Goal: Task Accomplishment & Management: Complete application form

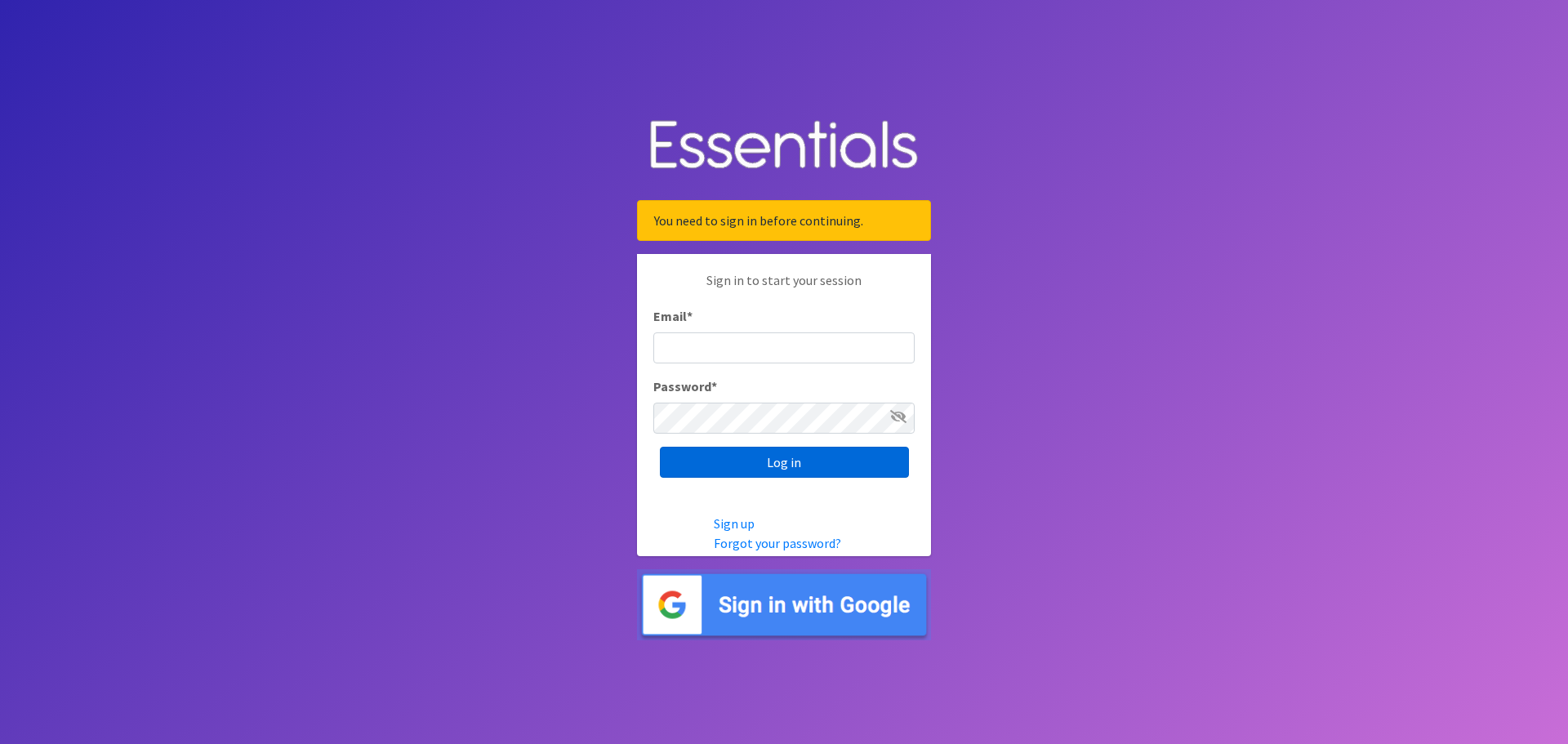
type input "[EMAIL_ADDRESS][DOMAIN_NAME]"
click at [751, 463] on input "Log in" at bounding box center [784, 462] width 249 height 31
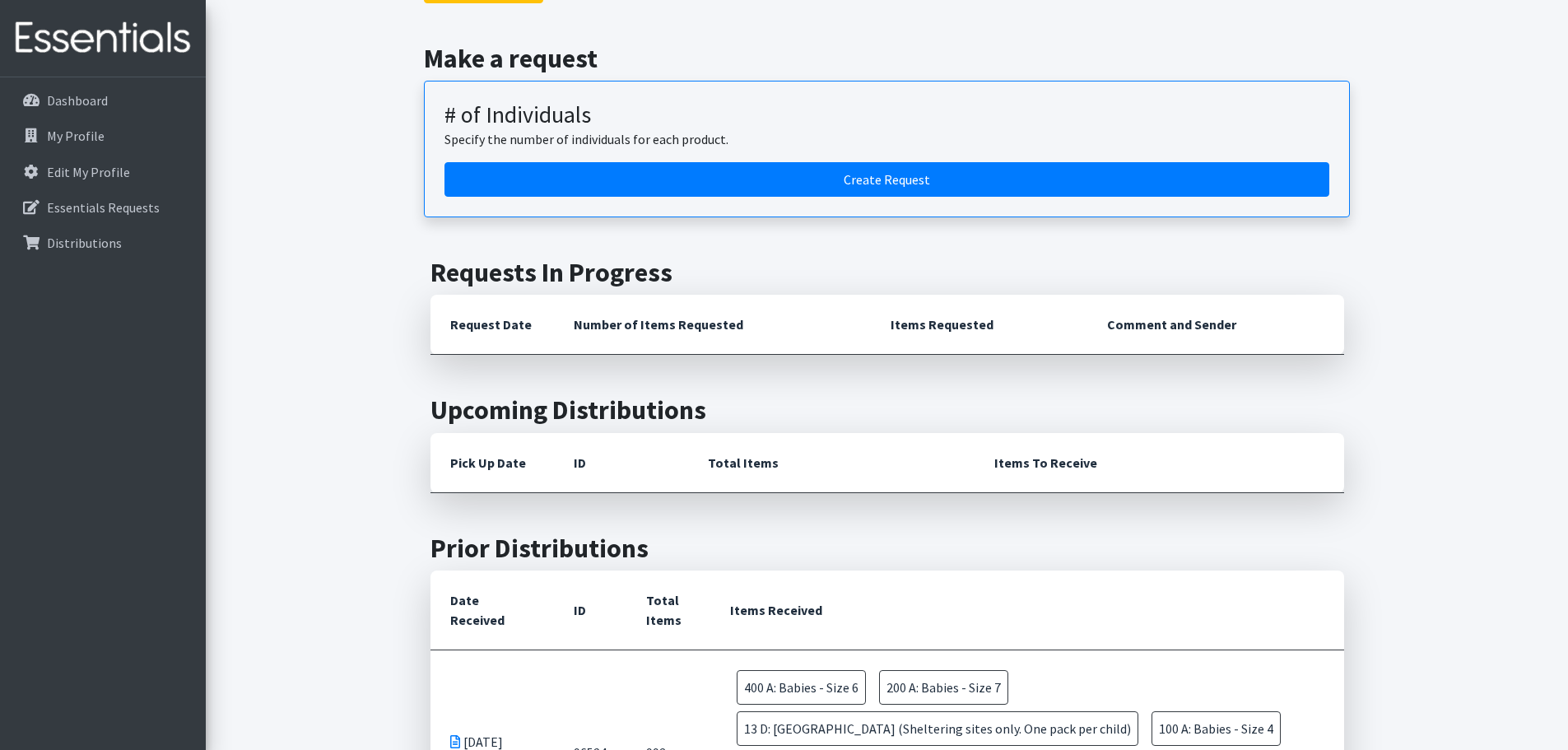
scroll to position [82, 0]
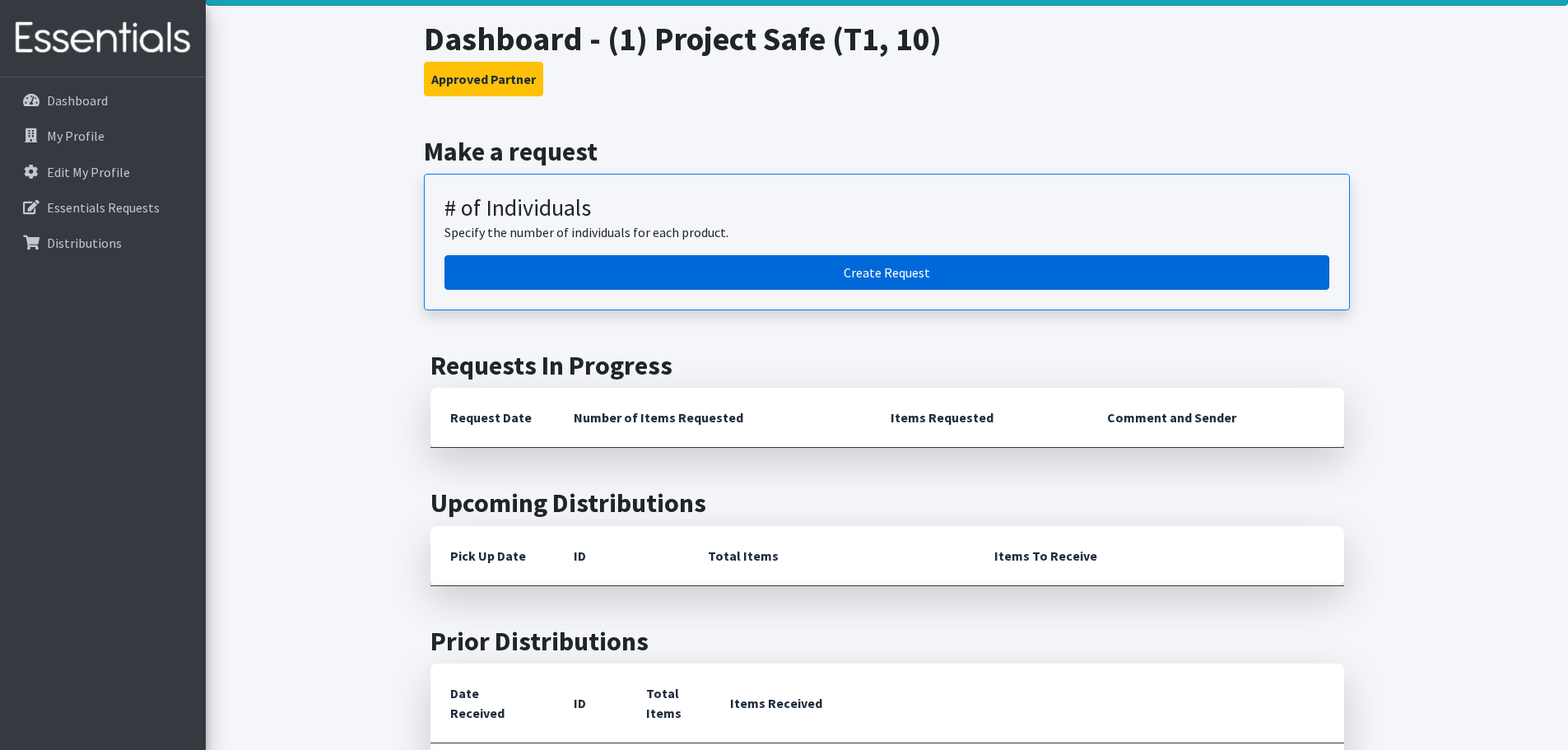
click at [795, 281] on link "Create Request" at bounding box center [887, 272] width 885 height 35
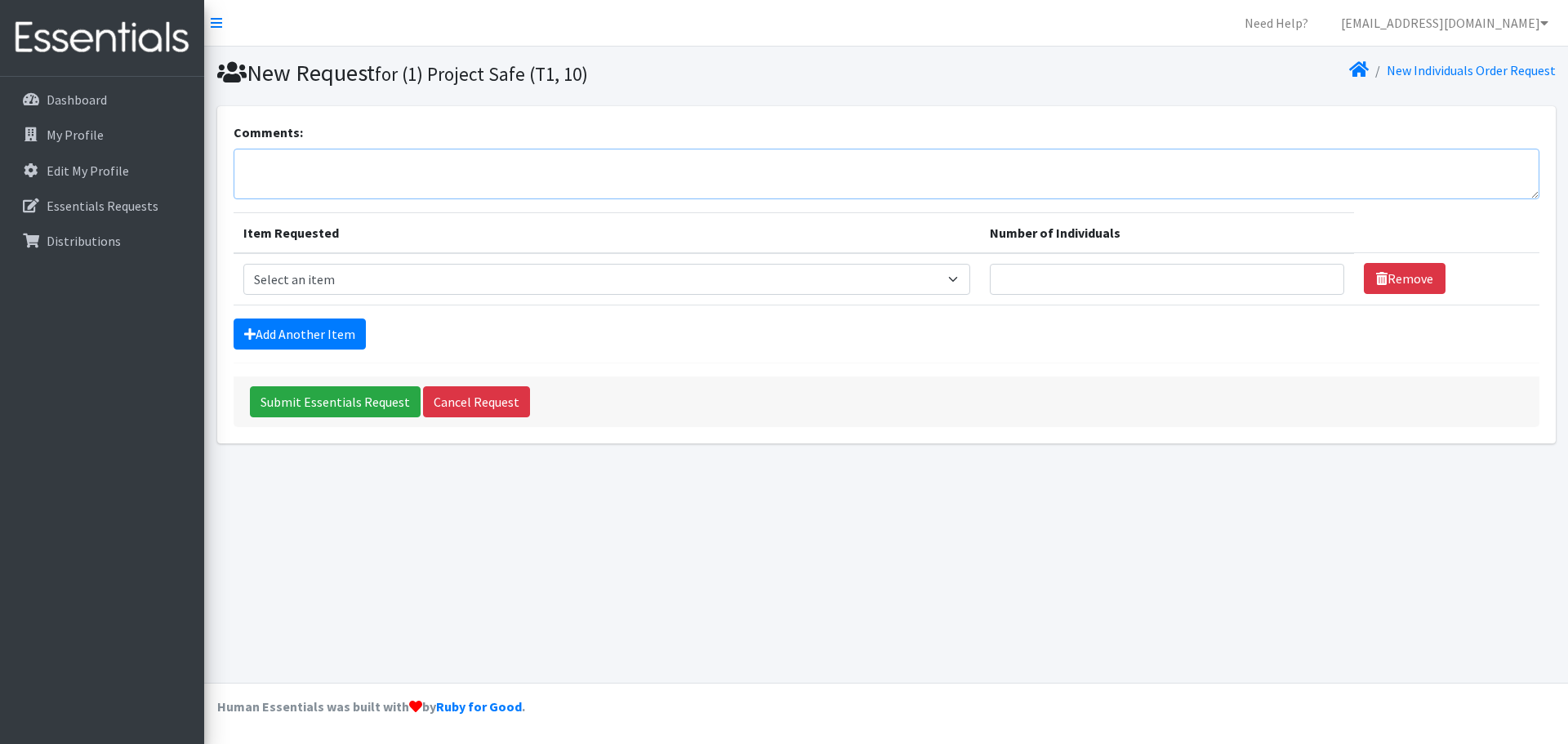
click at [472, 169] on textarea "Comments:" at bounding box center [886, 174] width 1305 height 51
click at [483, 267] on select "Select an item A: Babies - Size 0 (Preemie) A: Babies - Size 01 (newborn) A: Ba…" at bounding box center [606, 279] width 727 height 31
select select "5611"
click at [243, 264] on select "Select an item A: Babies - Size 0 (Preemie) A: Babies - Size 01 (newborn) A: Ba…" at bounding box center [606, 279] width 727 height 31
click at [1068, 279] on input "Number of Individuals" at bounding box center [1167, 279] width 354 height 31
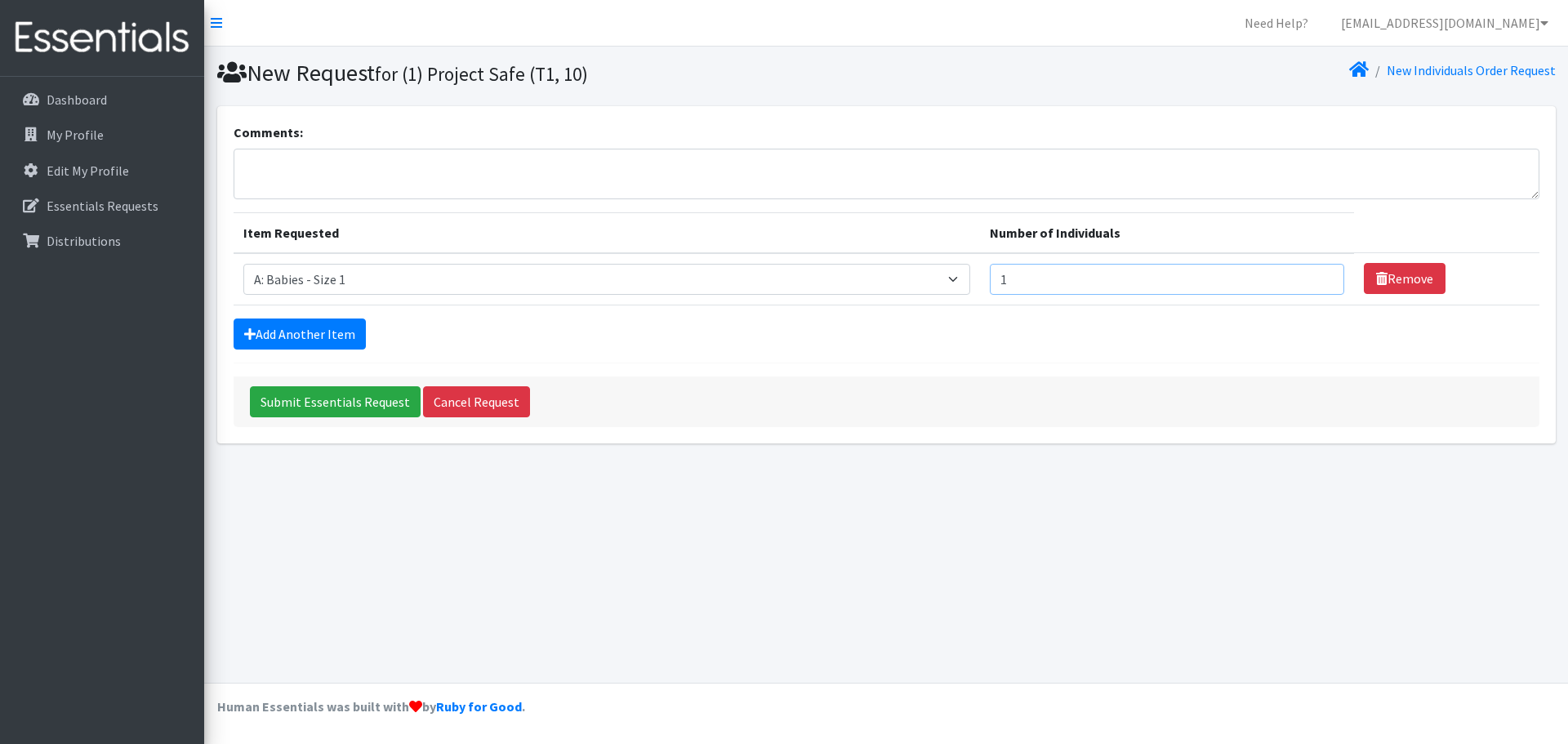
type input "1"
click at [1294, 275] on input "1" at bounding box center [1167, 279] width 354 height 31
click at [317, 330] on link "Add Another Item" at bounding box center [299, 334] width 132 height 31
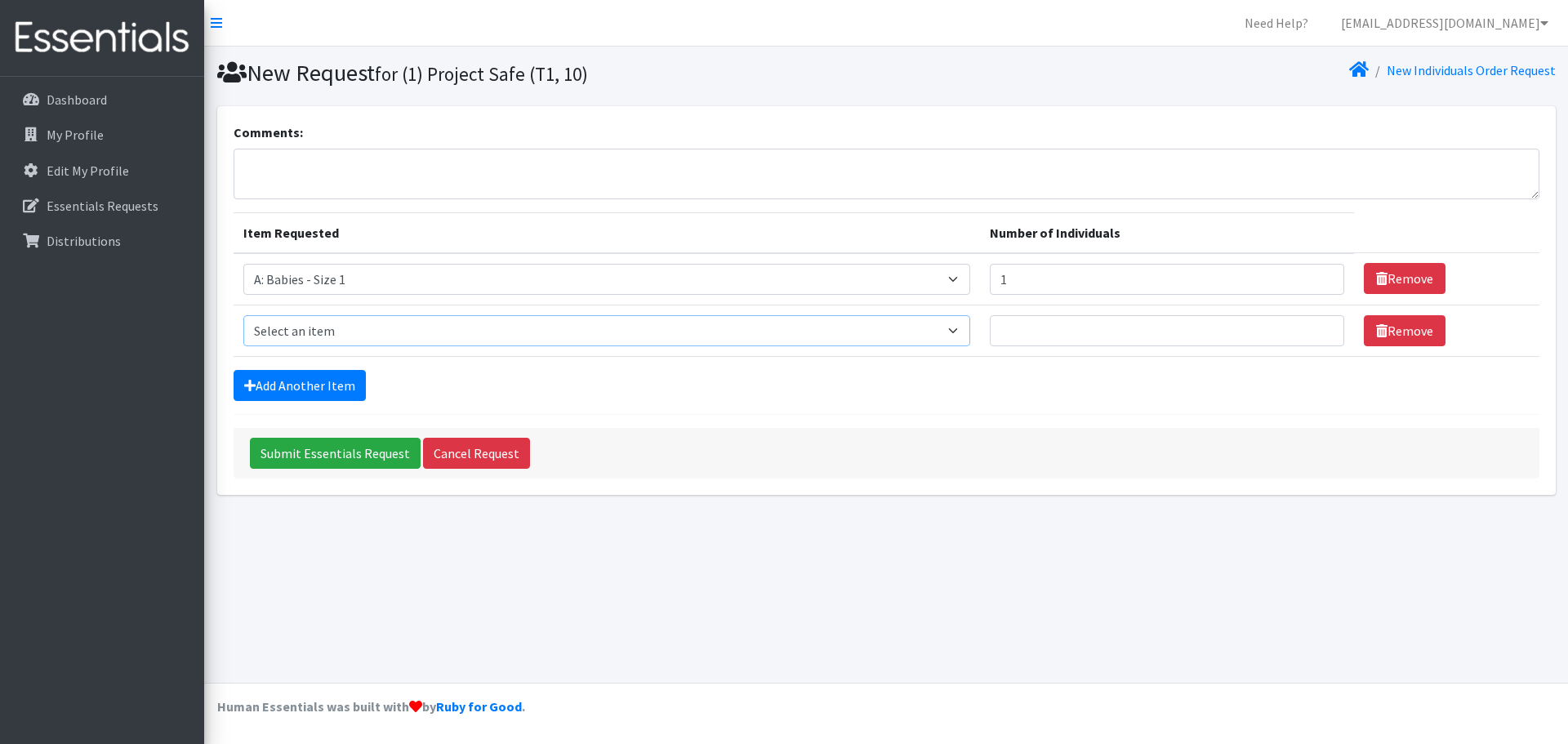
click at [375, 330] on select "Select an item A: Babies - Size 0 (Preemie) A: Babies - Size 01 (newborn) A: Ba…" at bounding box center [606, 330] width 727 height 31
click at [388, 330] on select "Select an item A: Babies - Size 0 (Preemie) A: Babies - Size 01 (newborn) A: Ba…" at bounding box center [606, 330] width 727 height 31
click at [606, 331] on select "Select an item A: Babies - Size 0 (Preemie) A: Babies - Size 01 (newborn) A: Ba…" at bounding box center [606, 330] width 727 height 31
click at [628, 332] on select "Select an item A: Babies - Size 0 (Preemie) A: Babies - Size 01 (newborn) A: Ba…" at bounding box center [606, 330] width 727 height 31
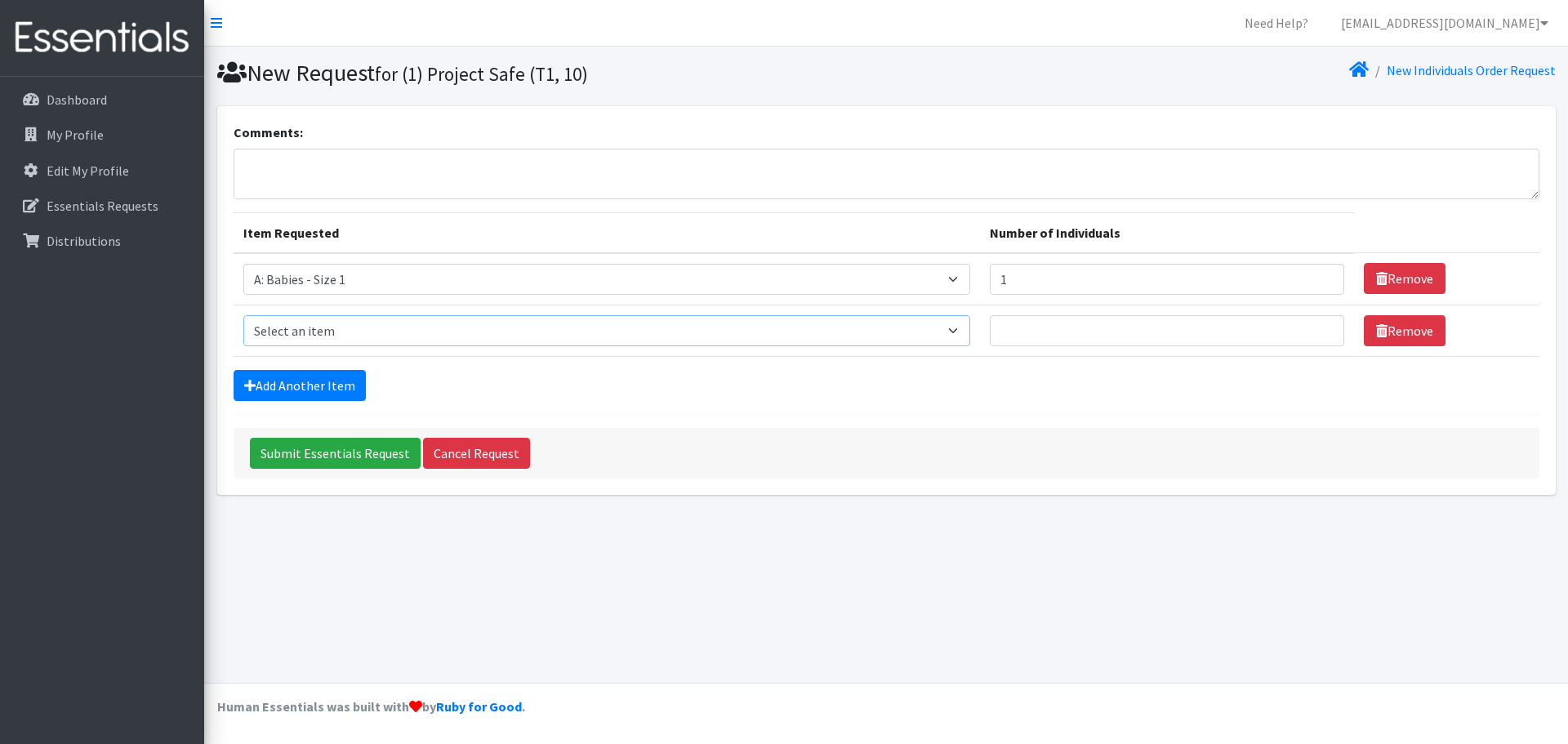
select select "5613"
click at [243, 315] on select "Select an item A: Babies - Size 0 (Preemie) A: Babies - Size 01 (newborn) A: Ba…" at bounding box center [606, 330] width 727 height 31
click at [1082, 327] on input "Number of Individuals" at bounding box center [1167, 330] width 354 height 31
click at [1292, 326] on input "1" at bounding box center [1167, 330] width 354 height 31
type input "2"
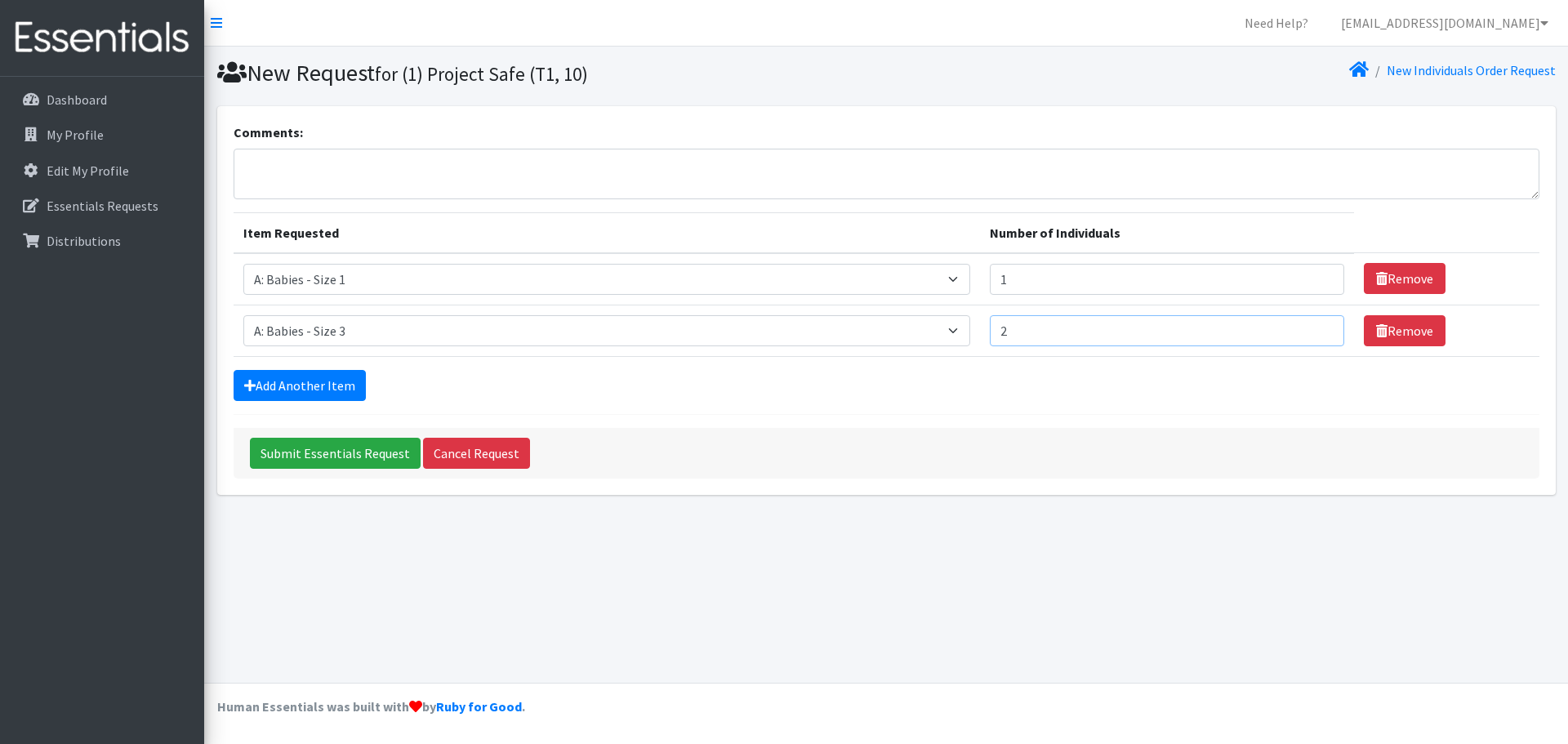
click at [1292, 326] on input "2" at bounding box center [1167, 330] width 354 height 31
click at [331, 395] on link "Add Another Item" at bounding box center [299, 385] width 132 height 31
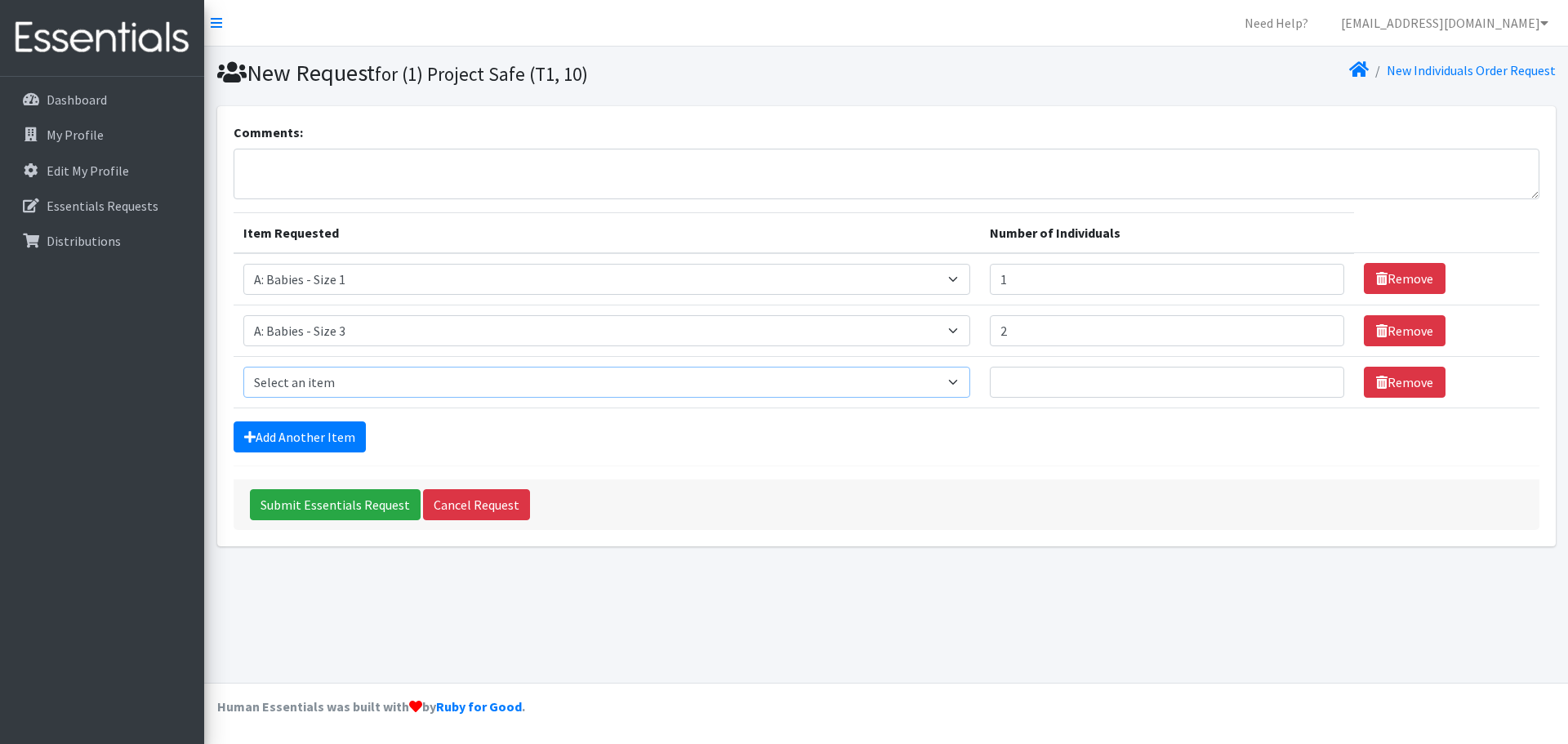
click at [339, 383] on select "Select an item A: Babies - Size 0 (Preemie) A: Babies - Size 01 (newborn) A: Ba…" at bounding box center [606, 382] width 727 height 31
drag, startPoint x: 823, startPoint y: 592, endPoint x: 893, endPoint y: 161, distance: 436.6
click at [824, 589] on div "New Request for (1) Project Safe (T1, 10) New Individuals Order Request Comment…" at bounding box center [886, 365] width 1364 height 636
click at [384, 388] on select "Select an item A: Babies - Size 0 (Preemie) A: Babies - Size 01 (newborn) A: Ba…" at bounding box center [606, 382] width 727 height 31
select select "5598"
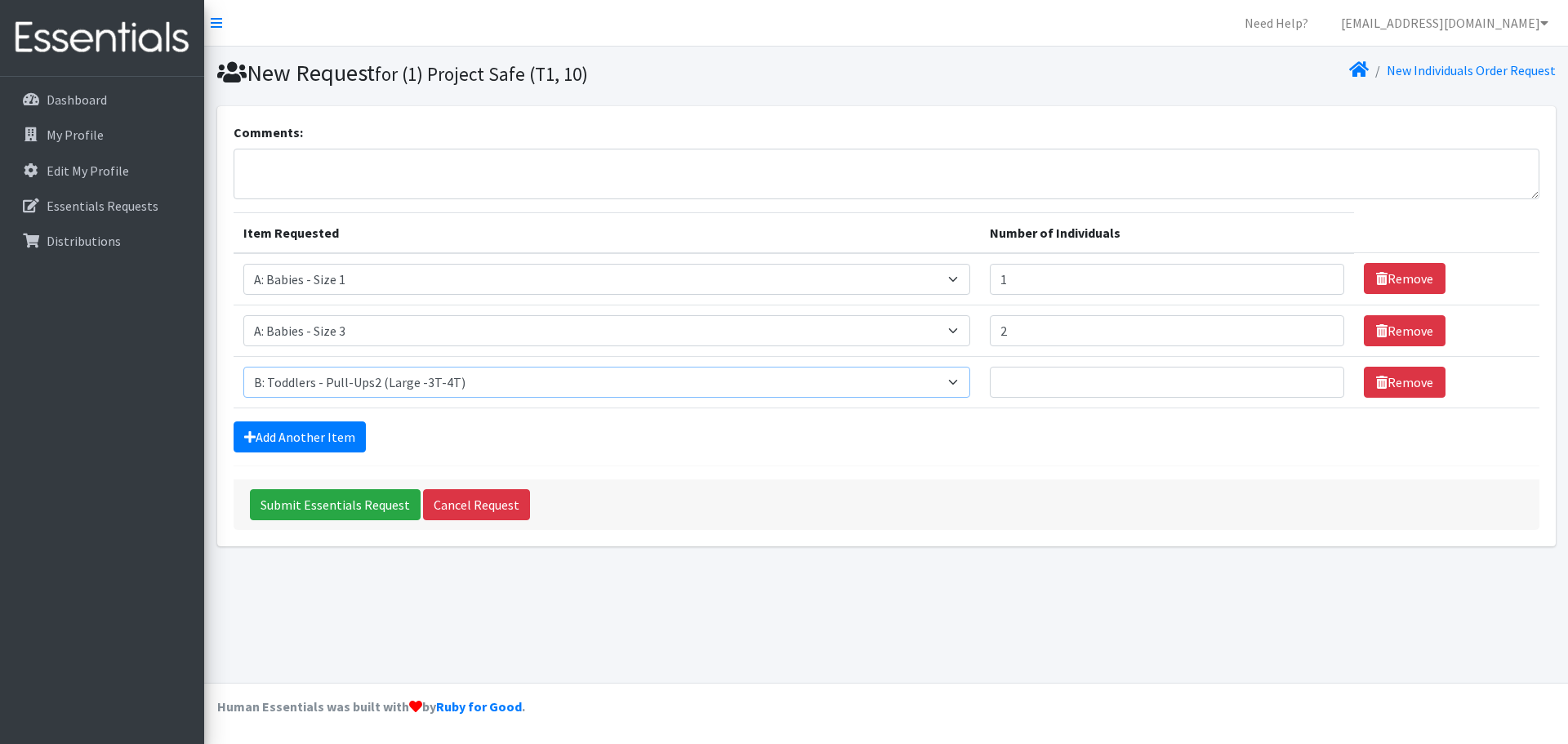
click at [243, 367] on select "Select an item A: Babies - Size 0 (Preemie) A: Babies - Size 01 (newborn) A: Ba…" at bounding box center [606, 382] width 727 height 31
click at [1292, 377] on input "1" at bounding box center [1167, 382] width 354 height 31
click at [1292, 377] on input "2" at bounding box center [1167, 382] width 354 height 31
click at [773, 447] on div "Add Another Item" at bounding box center [886, 436] width 1305 height 31
click at [1076, 388] on input "2" at bounding box center [1167, 382] width 354 height 31
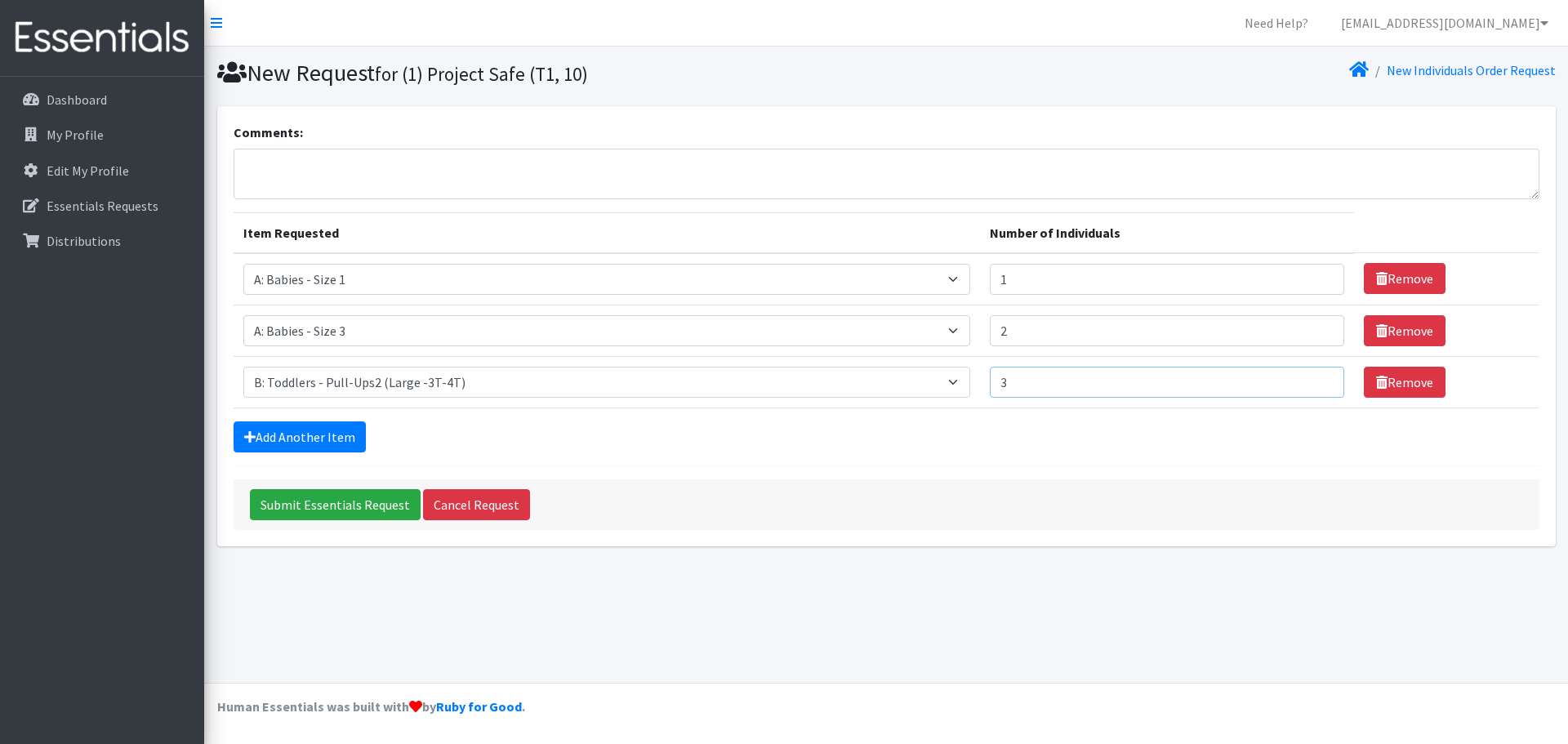
click at [1291, 379] on input "3" at bounding box center [1167, 382] width 354 height 31
type input "4"
click at [1291, 379] on input "4" at bounding box center [1167, 382] width 354 height 31
click at [675, 424] on div "Add Another Item" at bounding box center [886, 436] width 1305 height 31
click at [332, 431] on link "Add Another Item" at bounding box center [299, 436] width 132 height 31
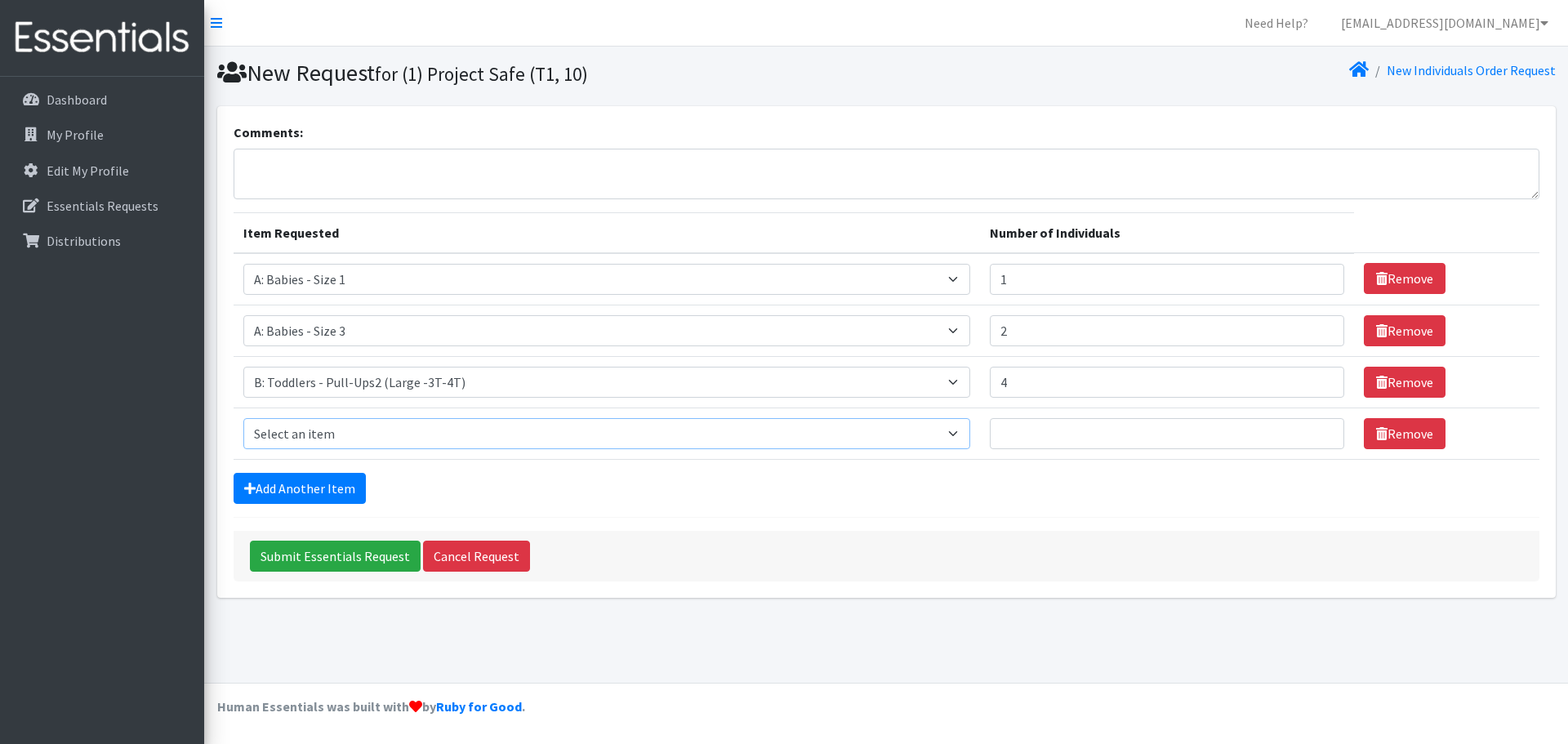
click at [519, 433] on select "Select an item A: Babies - Size 0 (Preemie) A: Babies - Size 01 (newborn) A: Ba…" at bounding box center [606, 433] width 727 height 31
select select "5594"
click at [243, 418] on select "Select an item A: Babies - Size 0 (Preemie) A: Babies - Size 01 (newborn) A: Ba…" at bounding box center [606, 433] width 727 height 31
type input "1"
click at [1295, 429] on input "1" at bounding box center [1167, 433] width 354 height 31
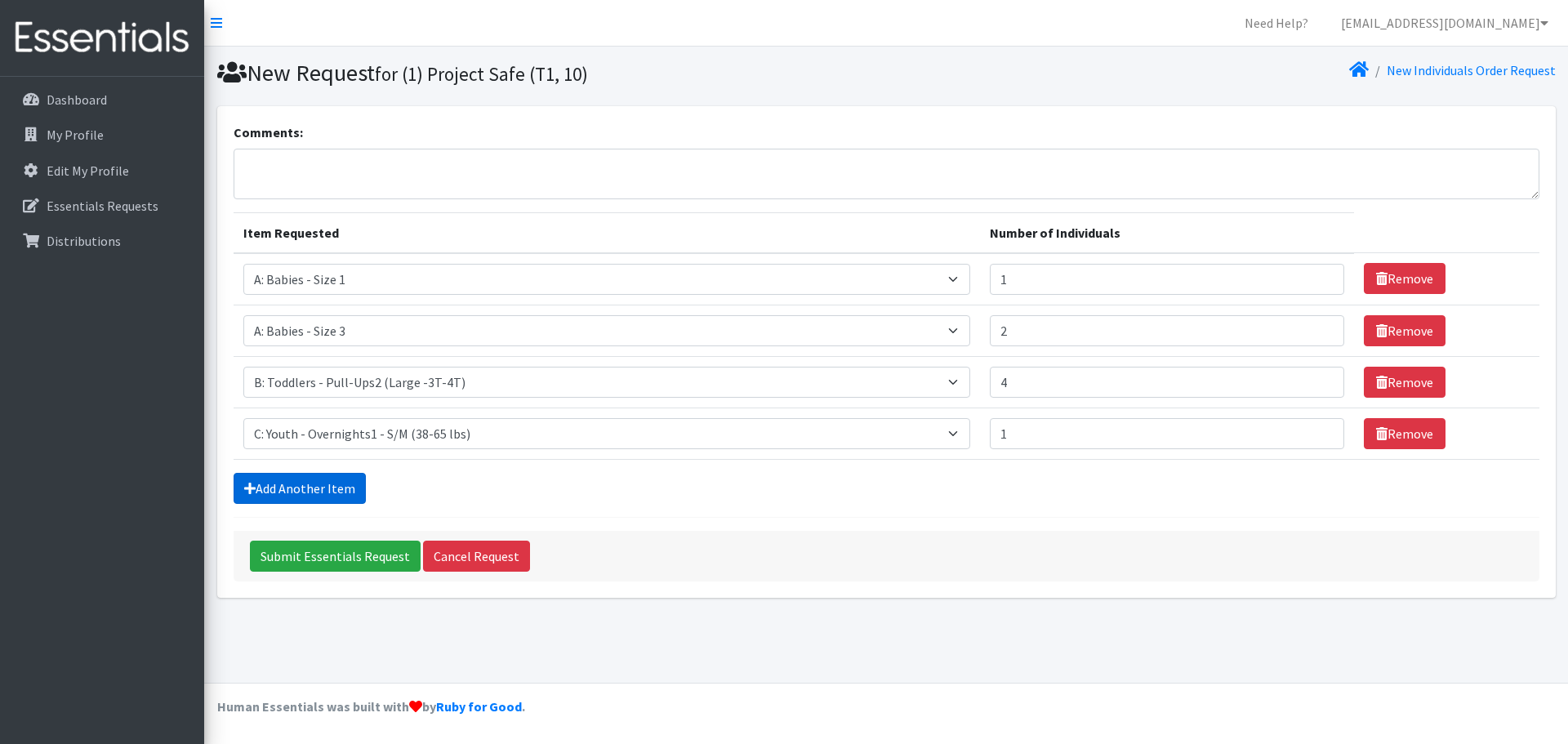
click at [294, 485] on link "Add Another Item" at bounding box center [299, 488] width 132 height 31
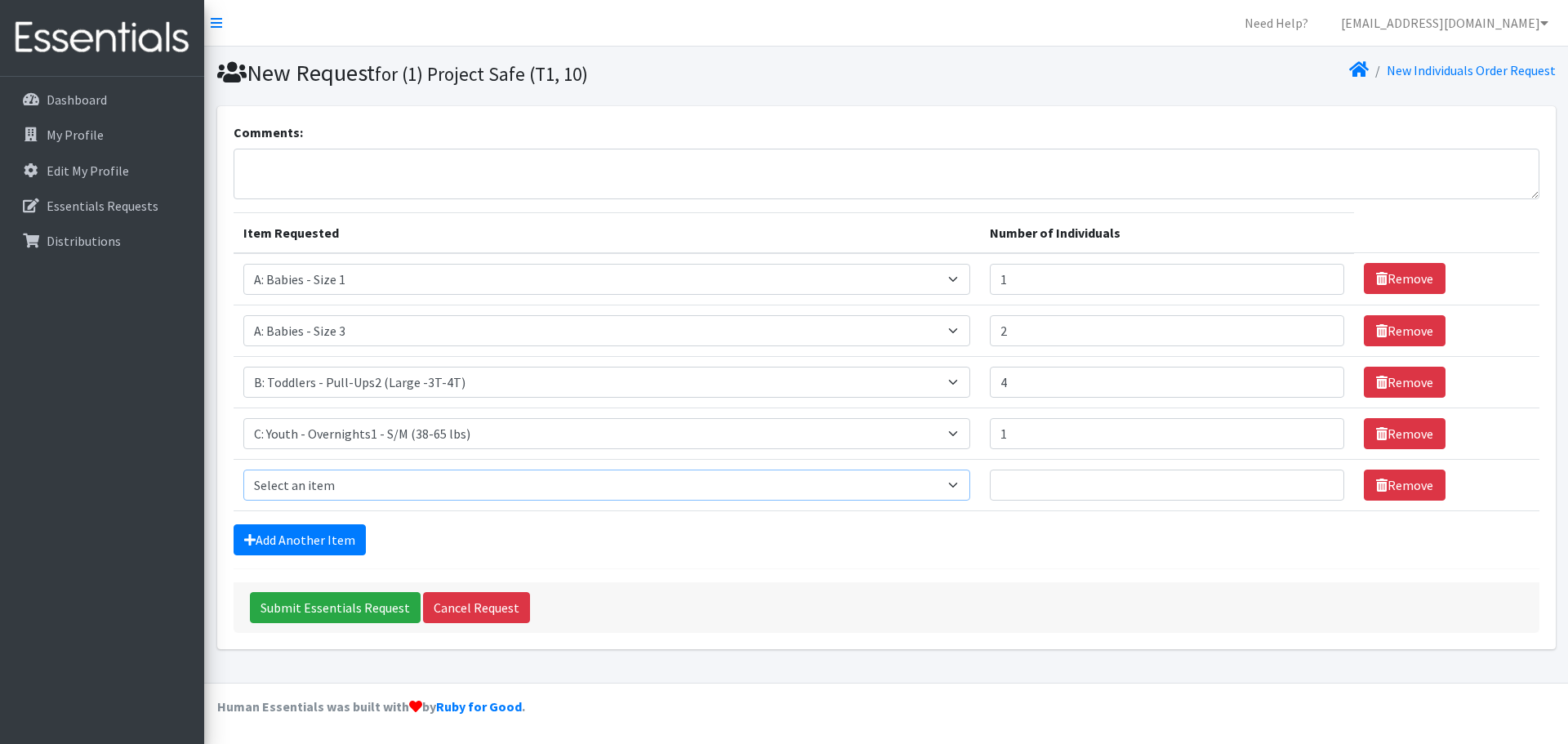
click at [363, 483] on select "Select an item A: Babies - Size 0 (Preemie) A: Babies - Size 01 (newborn) A: Ba…" at bounding box center [606, 485] width 727 height 31
select select "5597"
click at [243, 470] on select "Select an item A: Babies - Size 0 (Preemie) A: Babies - Size 01 (newborn) A: Ba…" at bounding box center [606, 485] width 727 height 31
type input "1"
click at [1291, 478] on input "1" at bounding box center [1167, 485] width 354 height 31
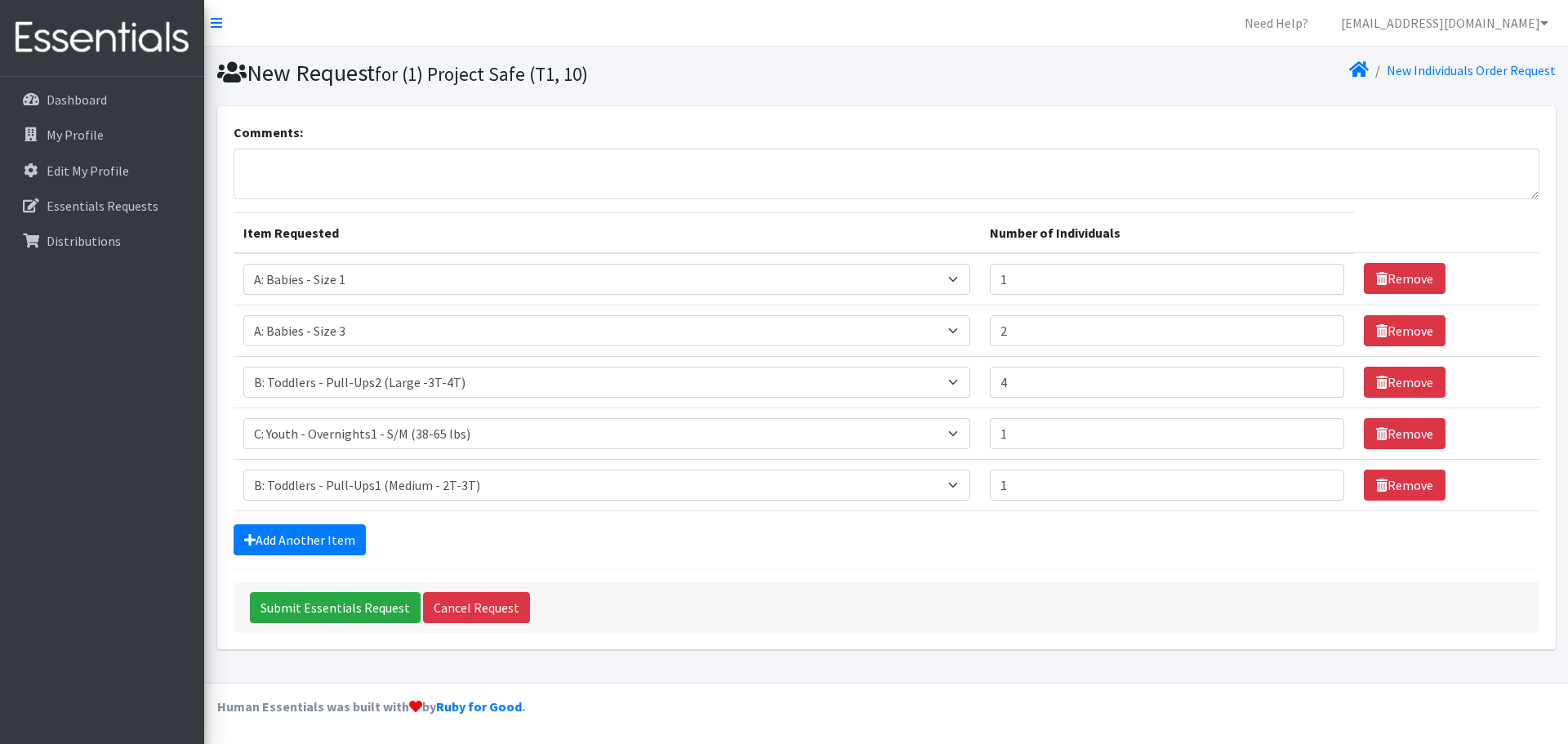
click at [288, 556] on form "Comments: Item Requested Number of Individuals Item Requested Select an item A:…" at bounding box center [886, 378] width 1305 height 510
click at [290, 539] on link "Add Another Item" at bounding box center [299, 539] width 132 height 31
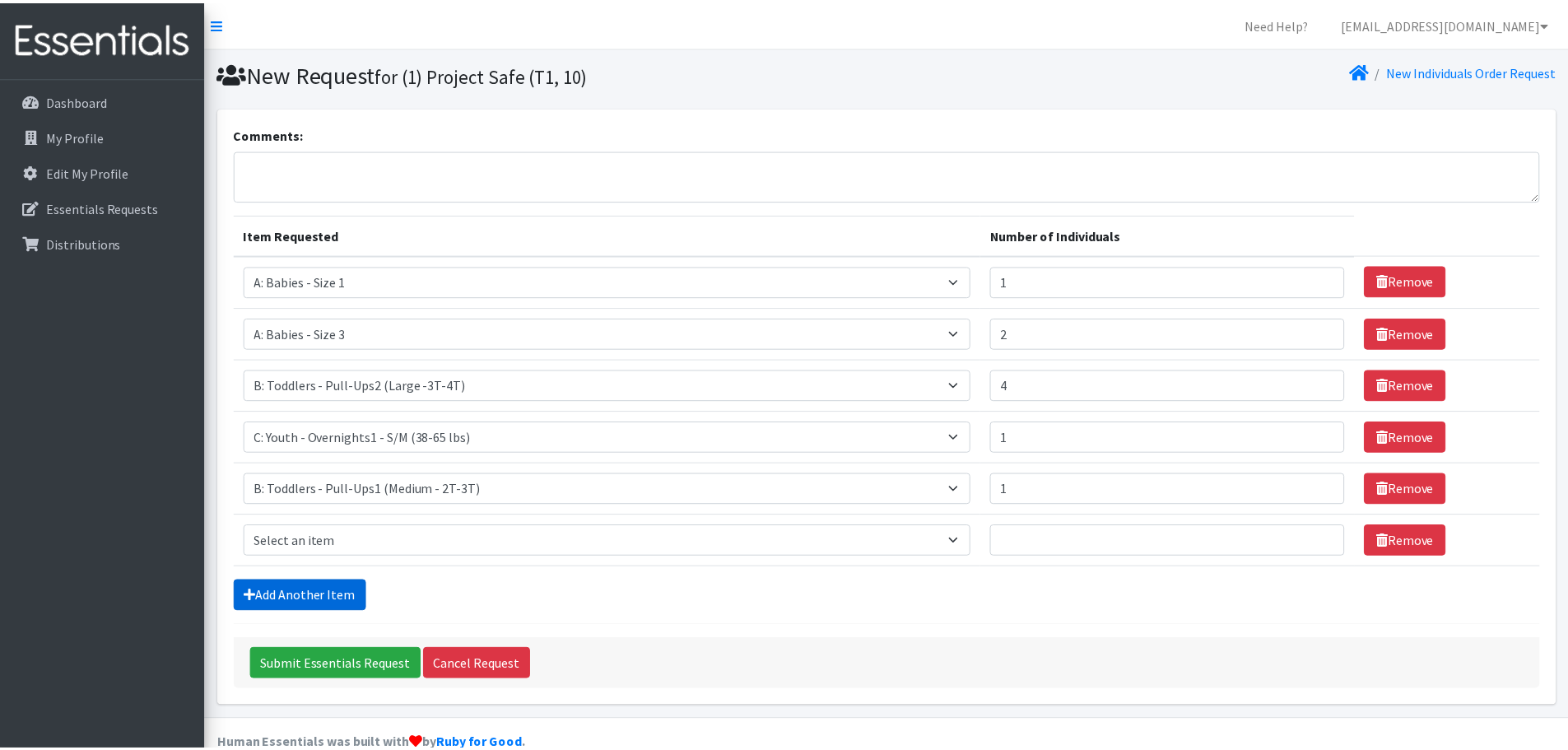
scroll to position [31, 0]
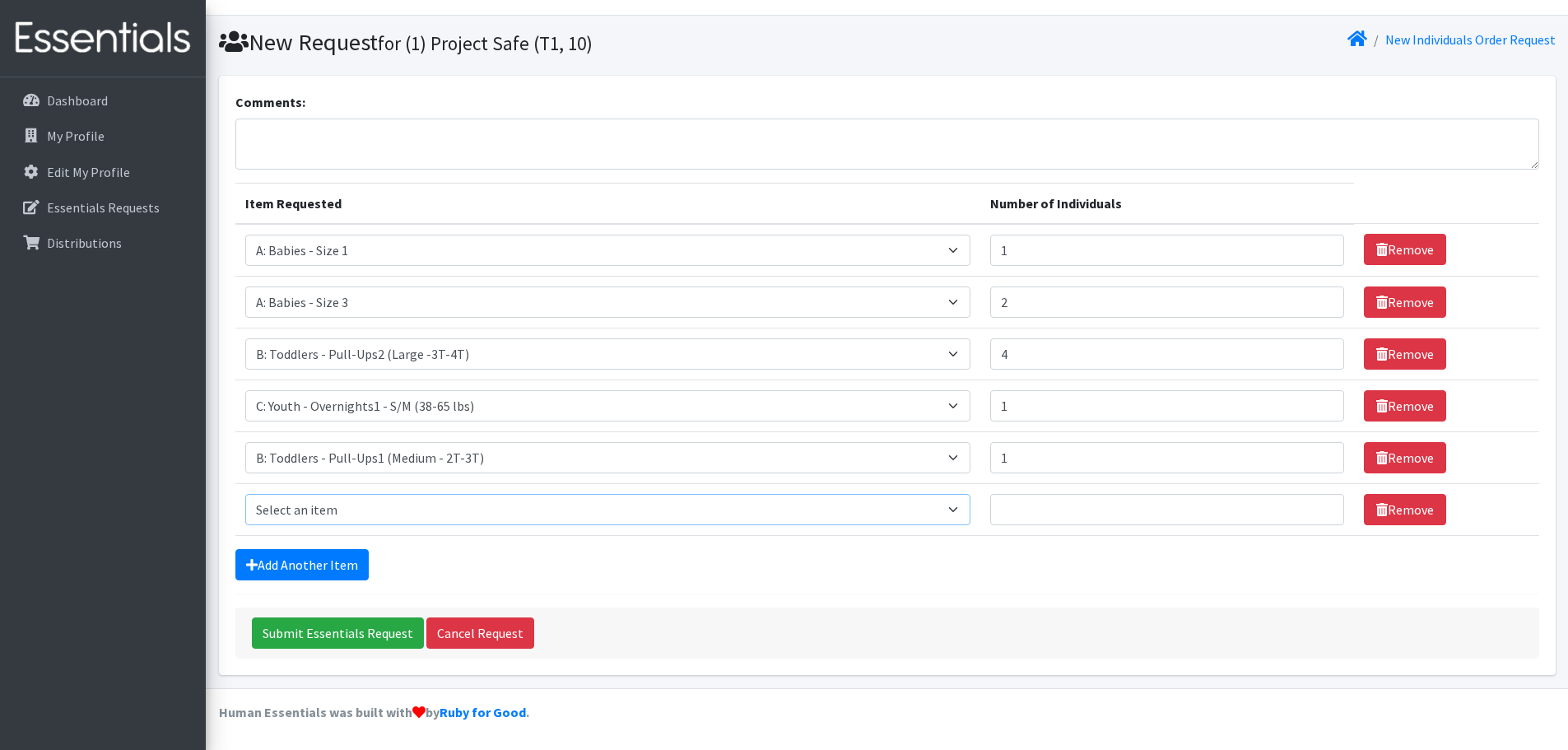
click at [355, 519] on select "Select an item A: Babies - Size 0 (Preemie) A: Babies - Size 01 (newborn) A: Ba…" at bounding box center [608, 509] width 726 height 31
select select "5616"
click at [245, 494] on select "Select an item A: Babies - Size 0 (Preemie) A: Babies - Size 01 (newborn) A: Ba…" at bounding box center [608, 509] width 726 height 31
click at [990, 503] on input "Number of Individuals" at bounding box center [1166, 509] width 353 height 31
click at [1291, 504] on input "1" at bounding box center [1166, 509] width 353 height 31
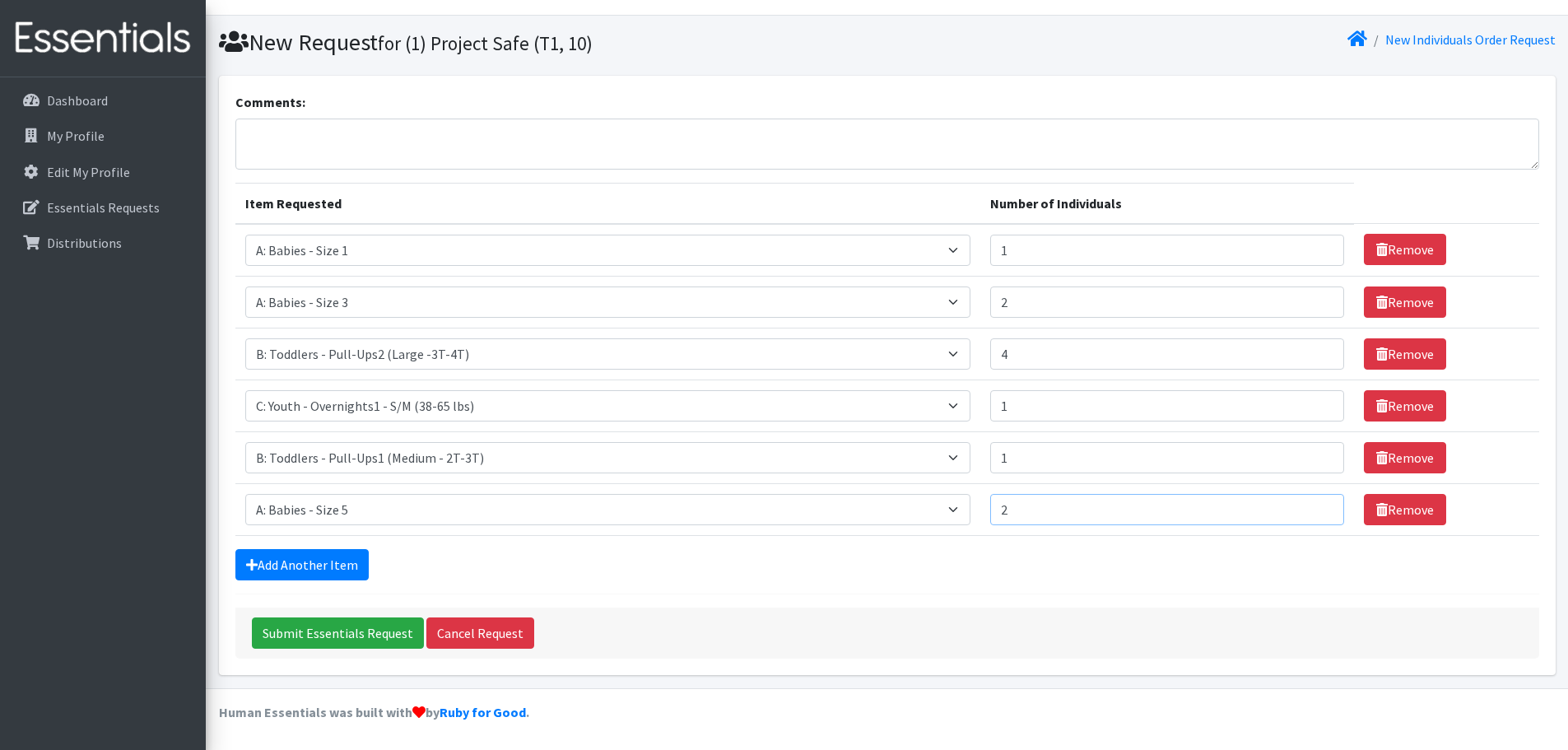
type input "2"
click at [1291, 504] on input "2" at bounding box center [1166, 509] width 353 height 31
click at [340, 555] on link "Add Another Item" at bounding box center [302, 565] width 133 height 31
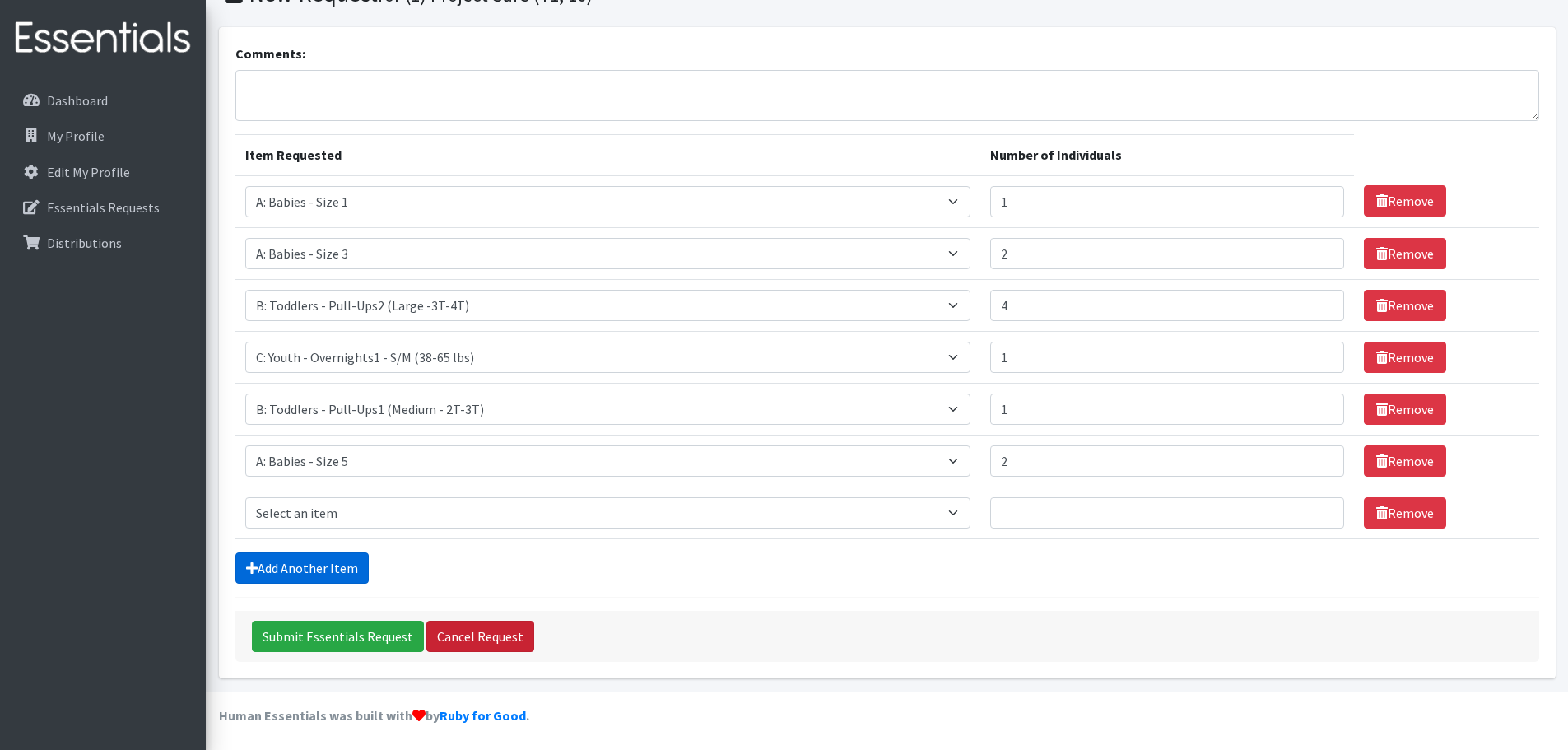
scroll to position [83, 0]
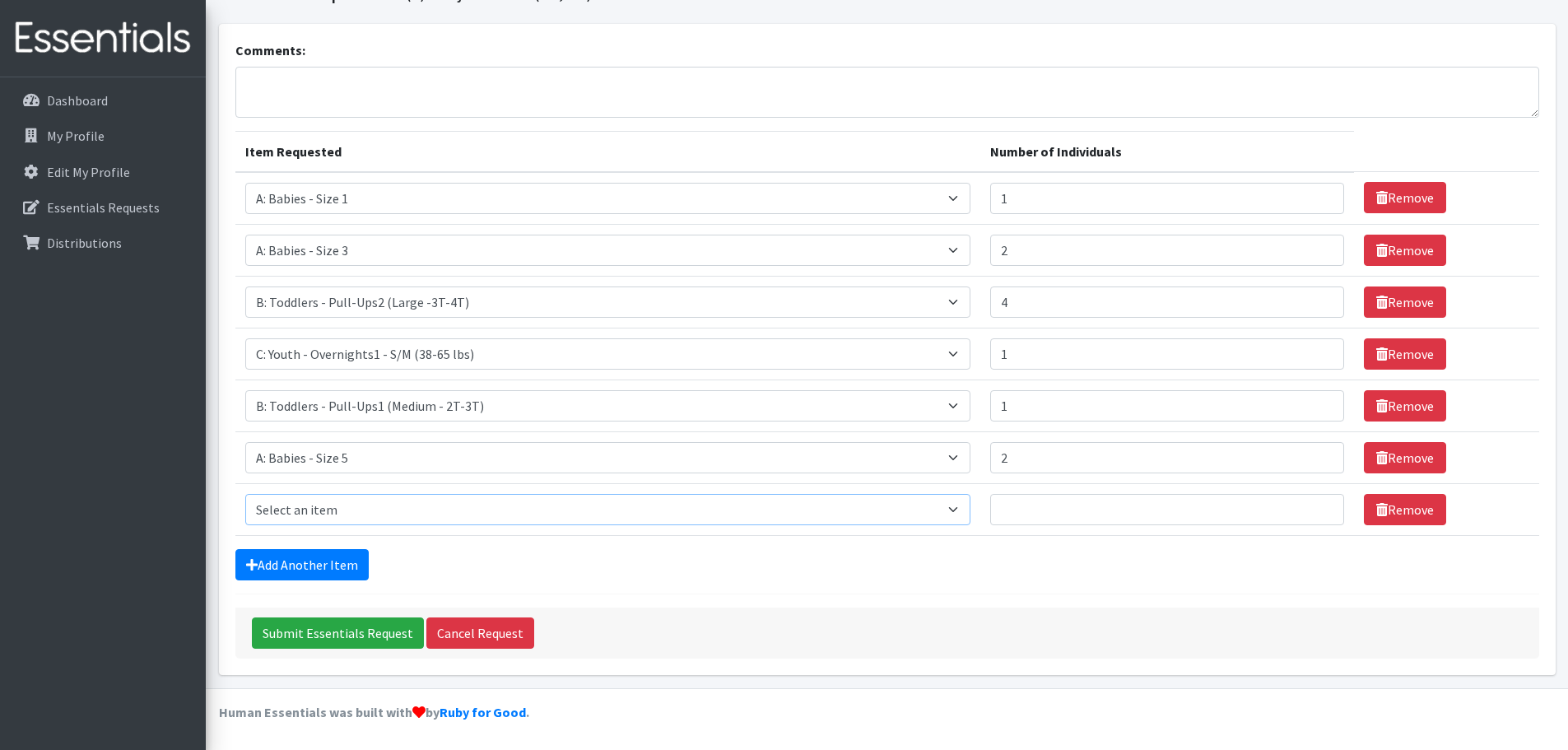
click at [323, 525] on select "Select an item A: Babies - Size 0 (Preemie) A: Babies - Size 01 (newborn) A: Ba…" at bounding box center [608, 509] width 726 height 31
select select "5604"
click at [245, 494] on select "Select an item A: Babies - Size 0 (Preemie) A: Babies - Size 01 (newborn) A: Ba…" at bounding box center [608, 509] width 726 height 31
click at [1111, 501] on input "Number of Individuals" at bounding box center [1166, 509] width 353 height 31
click at [1295, 506] on input "1" at bounding box center [1166, 509] width 353 height 31
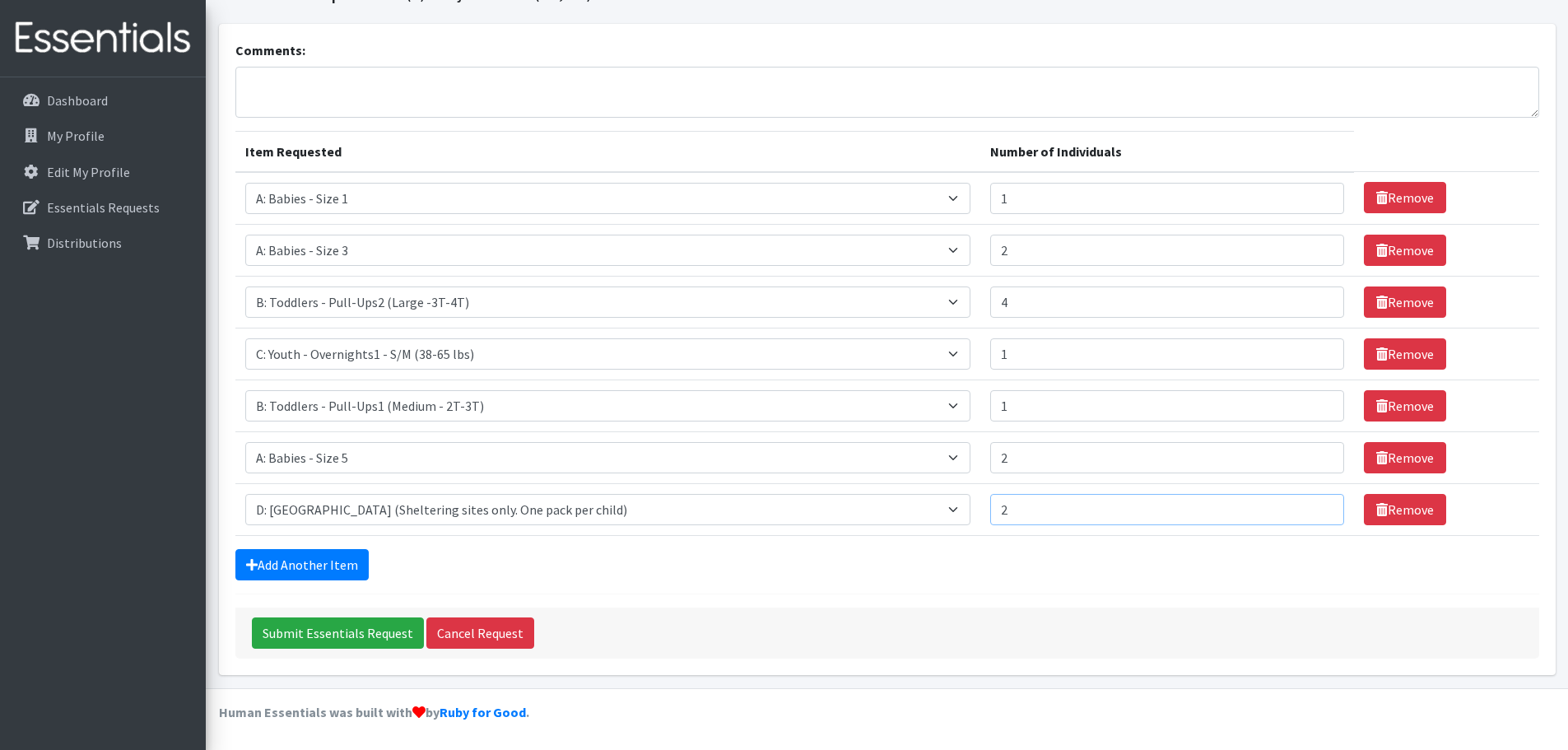
click at [1295, 506] on input "2" at bounding box center [1166, 509] width 353 height 31
type input "1"
click at [1291, 514] on input "1" at bounding box center [1166, 509] width 353 height 31
click at [1177, 466] on input "2" at bounding box center [1166, 458] width 353 height 31
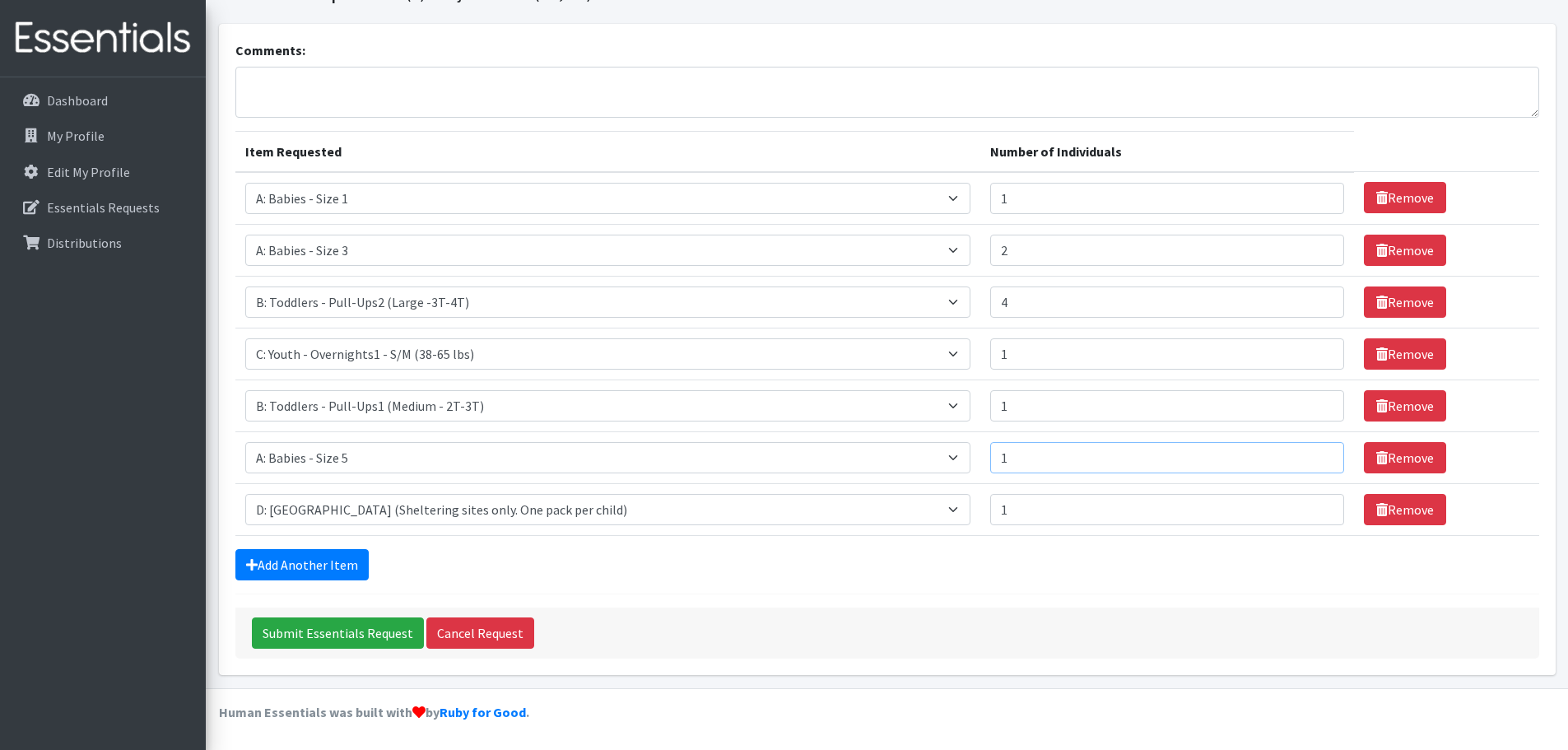
type input "1"
click at [1290, 462] on input "1" at bounding box center [1166, 458] width 353 height 31
click at [1259, 505] on input "1" at bounding box center [1166, 509] width 353 height 31
type input "2"
click at [1291, 506] on input "2" at bounding box center [1166, 509] width 353 height 31
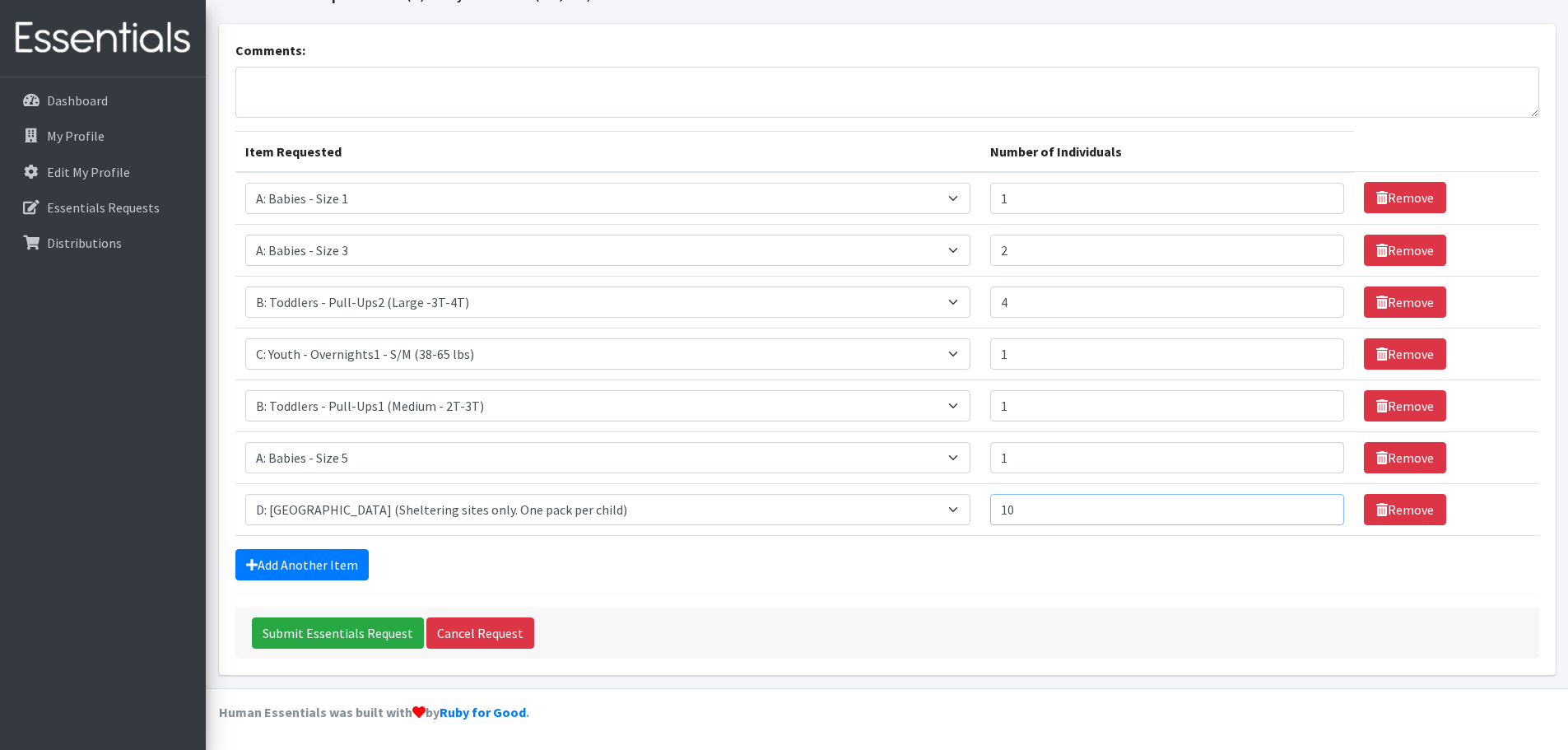
type input "10"
click at [1228, 569] on div "Add Another Item" at bounding box center [887, 565] width 1303 height 31
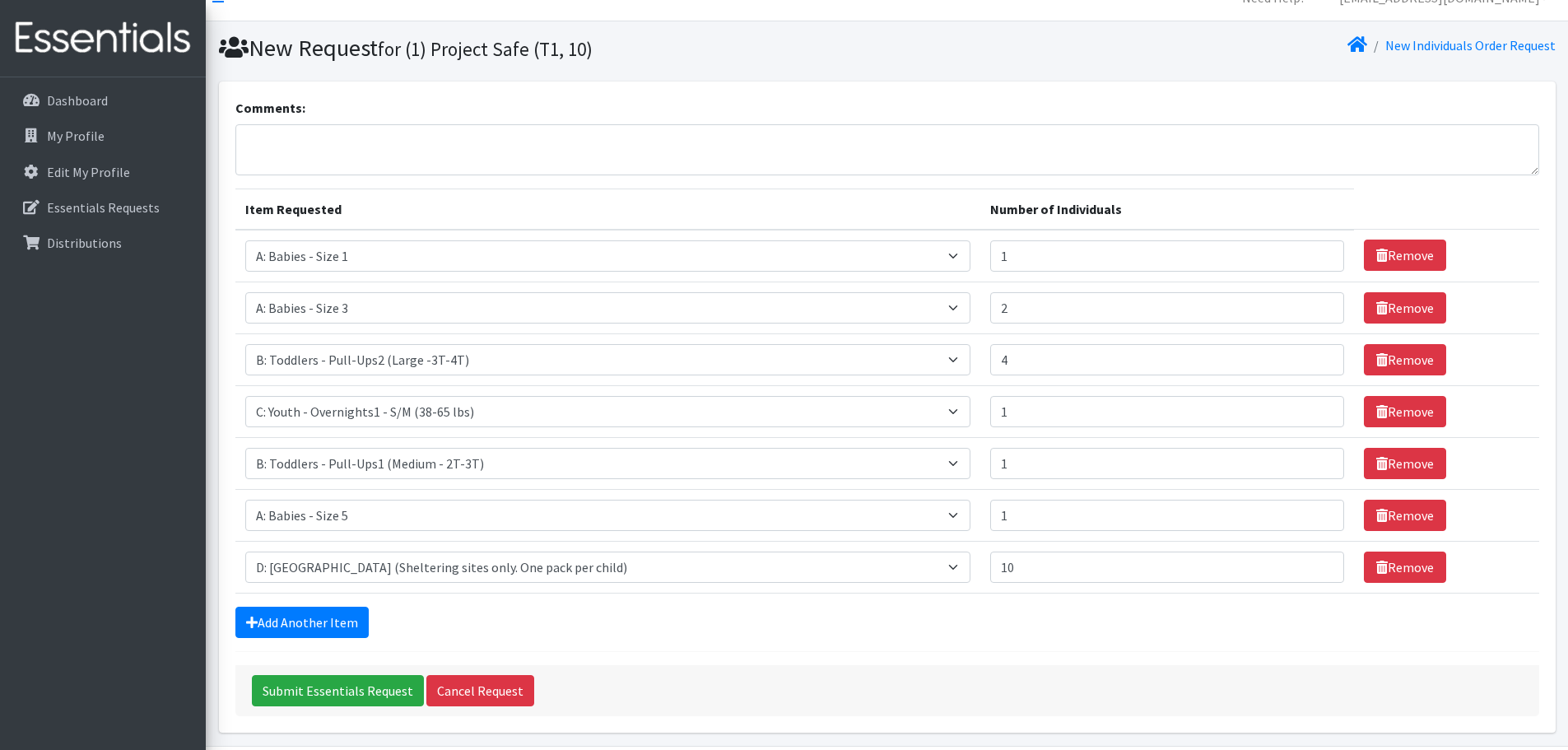
scroll to position [0, 0]
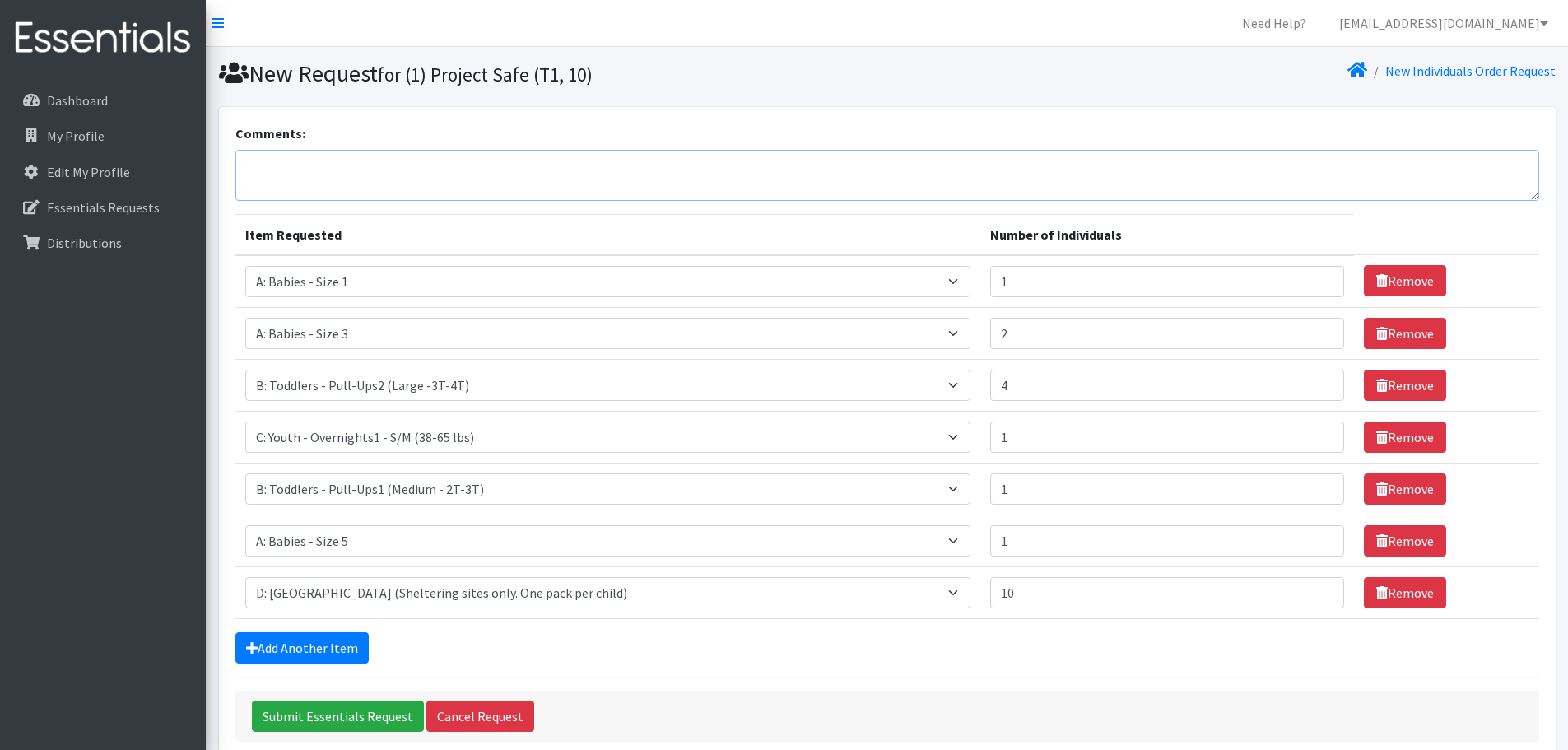
click at [780, 178] on textarea "Comments:" at bounding box center [887, 175] width 1303 height 51
click at [792, 180] on textarea "Is there any way this could be completed in time for me to pick up this Friday?" at bounding box center [887, 175] width 1303 height 51
drag, startPoint x: 732, startPoint y: 174, endPoint x: 220, endPoint y: 158, distance: 512.2
click at [220, 158] on div "Comments: Is there any way this could be completed in time for me to pick up th…" at bounding box center [887, 432] width 1336 height 652
click at [410, 175] on textarea "Is there any way this could be completed in time for me to pick up this Friday?" at bounding box center [887, 175] width 1303 height 51
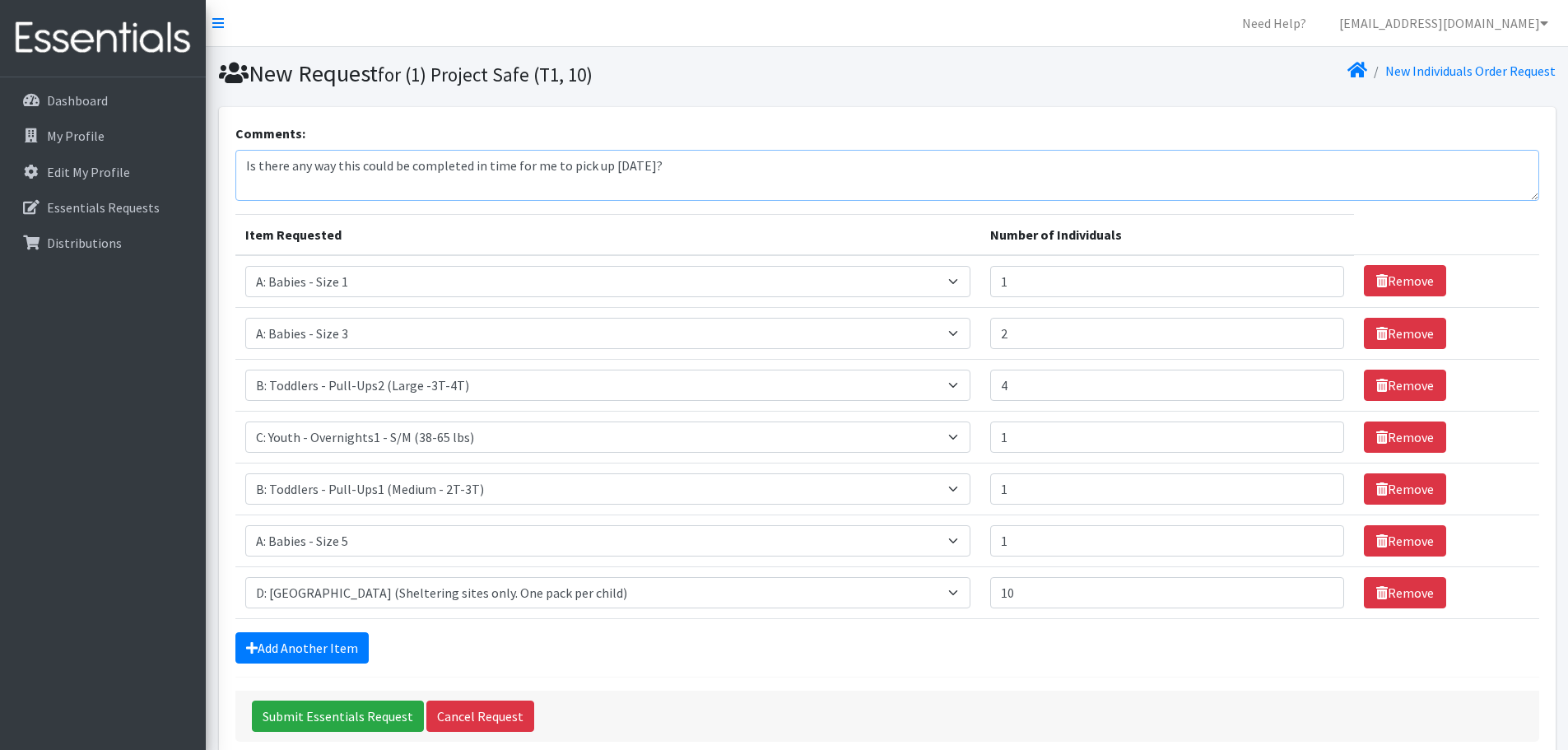
click at [663, 174] on textarea "Is there any way this could be completed in time for me to pick up this Friday?" at bounding box center [887, 175] width 1303 height 51
click at [838, 174] on textarea "Is there any way this could be completed in time for me to pick up this Friday?" at bounding box center [887, 175] width 1303 height 51
click at [1080, 169] on textarea "Is there any way this could be completed in time for me to pick up this Friday?…" at bounding box center [887, 175] width 1303 height 51
click at [1022, 166] on textarea "Is there any way this could be completed in time for me to pick up this Friday?…" at bounding box center [887, 175] width 1303 height 51
click at [1079, 182] on textarea "Is there any way this could be completed in time for me to pick up this Friday?…" at bounding box center [887, 175] width 1303 height 51
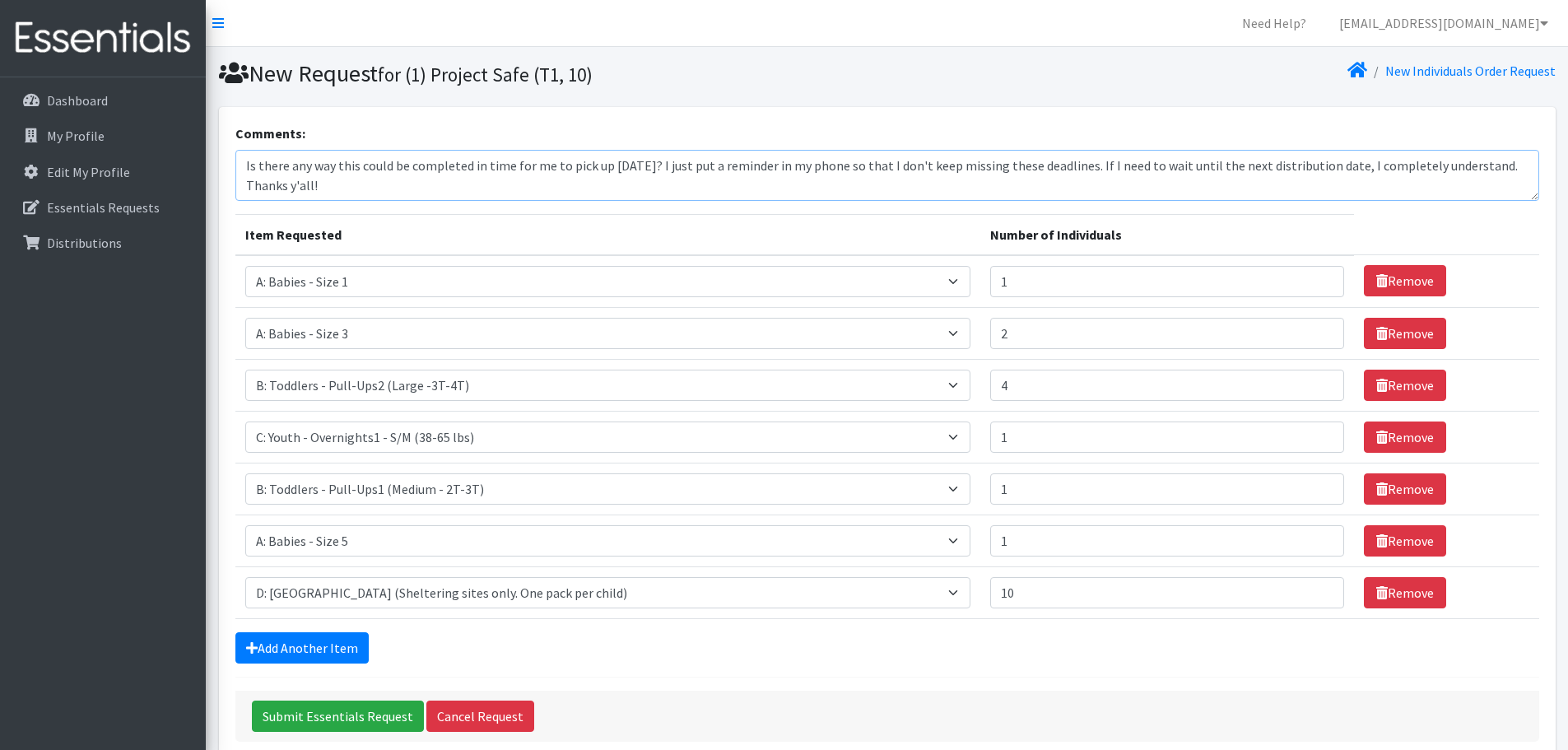
click at [1107, 164] on textarea "Is there any way this could be completed in time for me to pick up this Friday?…" at bounding box center [887, 175] width 1303 height 51
click at [1096, 166] on textarea "Is there any way this could be completed in time for me to pick up this Friday?…" at bounding box center [887, 175] width 1303 height 51
click at [1104, 169] on textarea "Is there any way this could be completed in time for me to pick up this Friday?…" at bounding box center [887, 175] width 1303 height 51
click at [1094, 173] on textarea "Is there any way this could be completed in time for me to pick up this Friday?…" at bounding box center [887, 175] width 1303 height 51
click at [1100, 171] on textarea "Is there any way this could be completed in time for me to pick up this Friday?…" at bounding box center [887, 175] width 1303 height 51
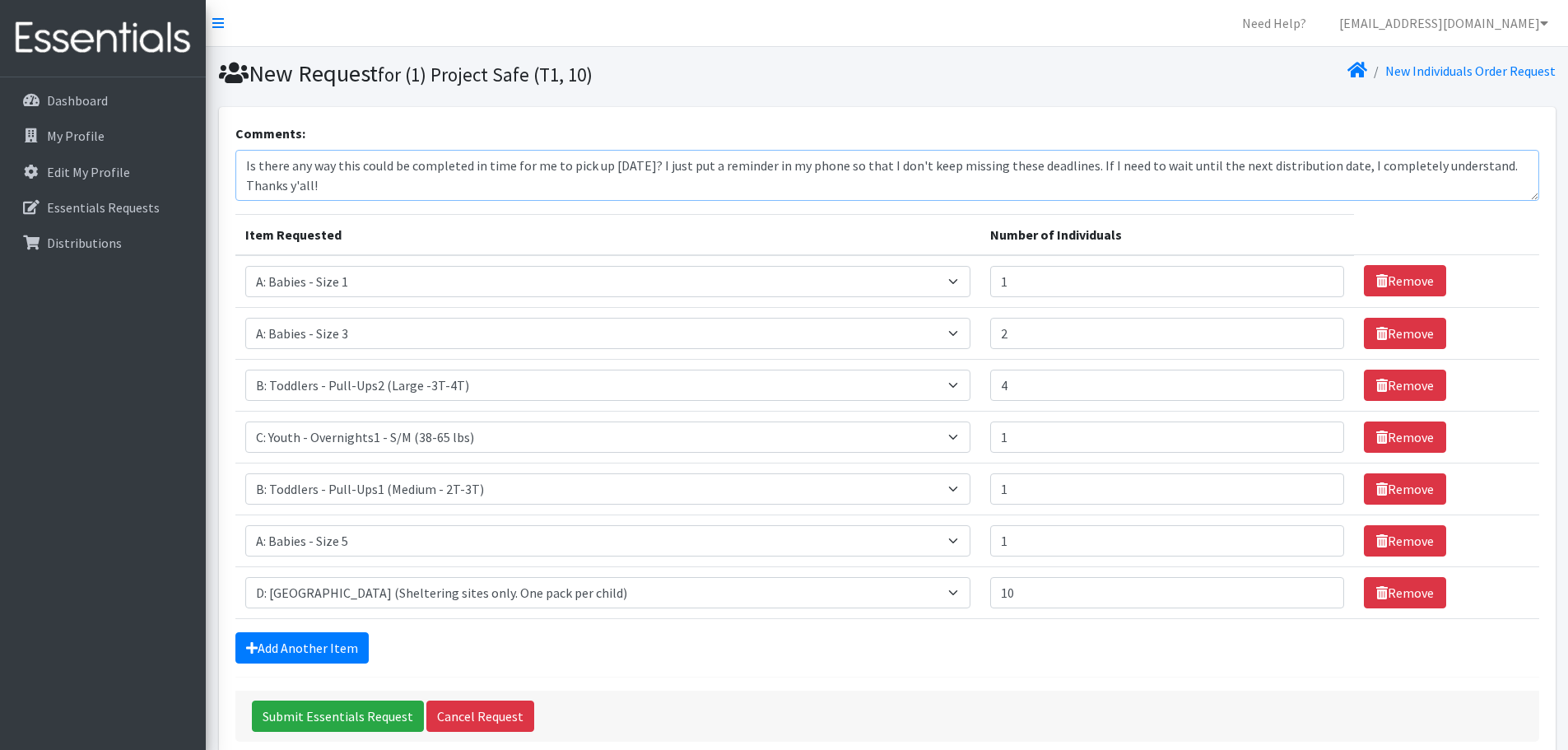
click at [1146, 177] on textarea "Is there any way this could be completed in time for me to pick up this Friday?…" at bounding box center [887, 175] width 1303 height 51
click at [1146, 182] on textarea "Is there any way this could be completed in time for me to pick up this Friday?…" at bounding box center [887, 175] width 1303 height 51
click at [1120, 184] on textarea "Is there any way this could be completed in time for me to pick up this Friday?…" at bounding box center [887, 175] width 1303 height 51
type textarea "Is there any way this could be completed in time for me to pick up this Friday?…"
type input "3"
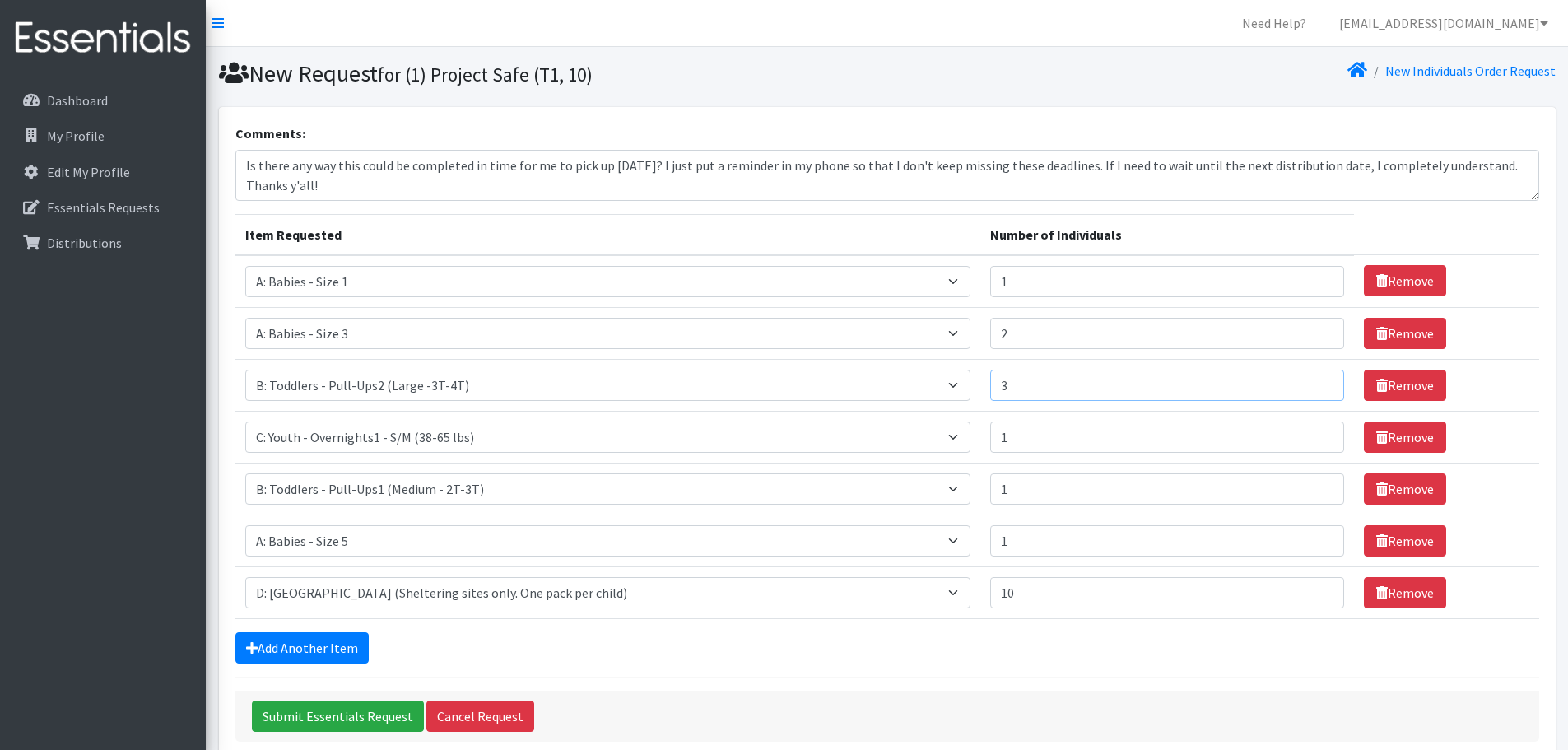
click at [1293, 392] on input "3" at bounding box center [1166, 385] width 353 height 31
type input "2"
click at [1293, 538] on input "2" at bounding box center [1166, 540] width 353 height 31
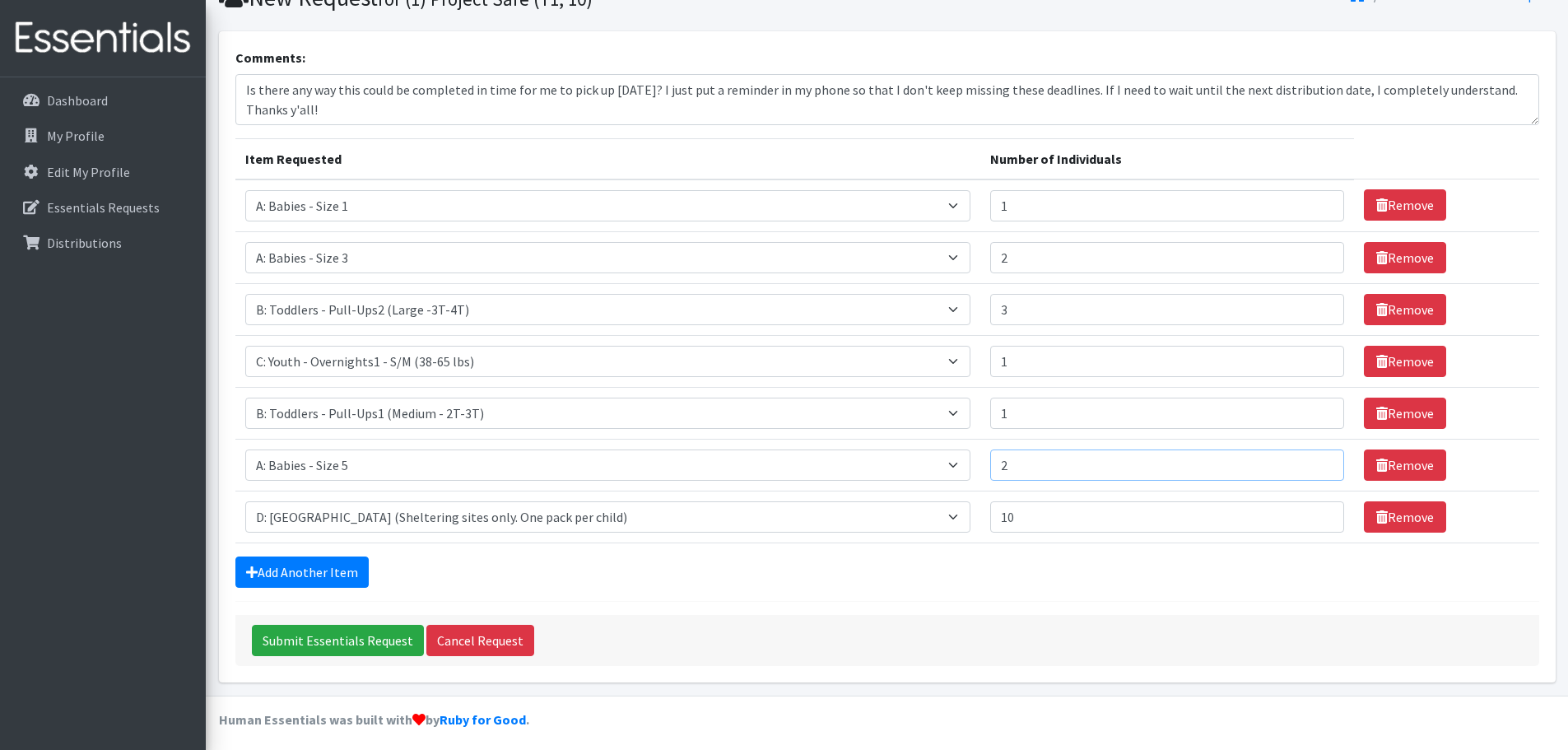
scroll to position [82, 0]
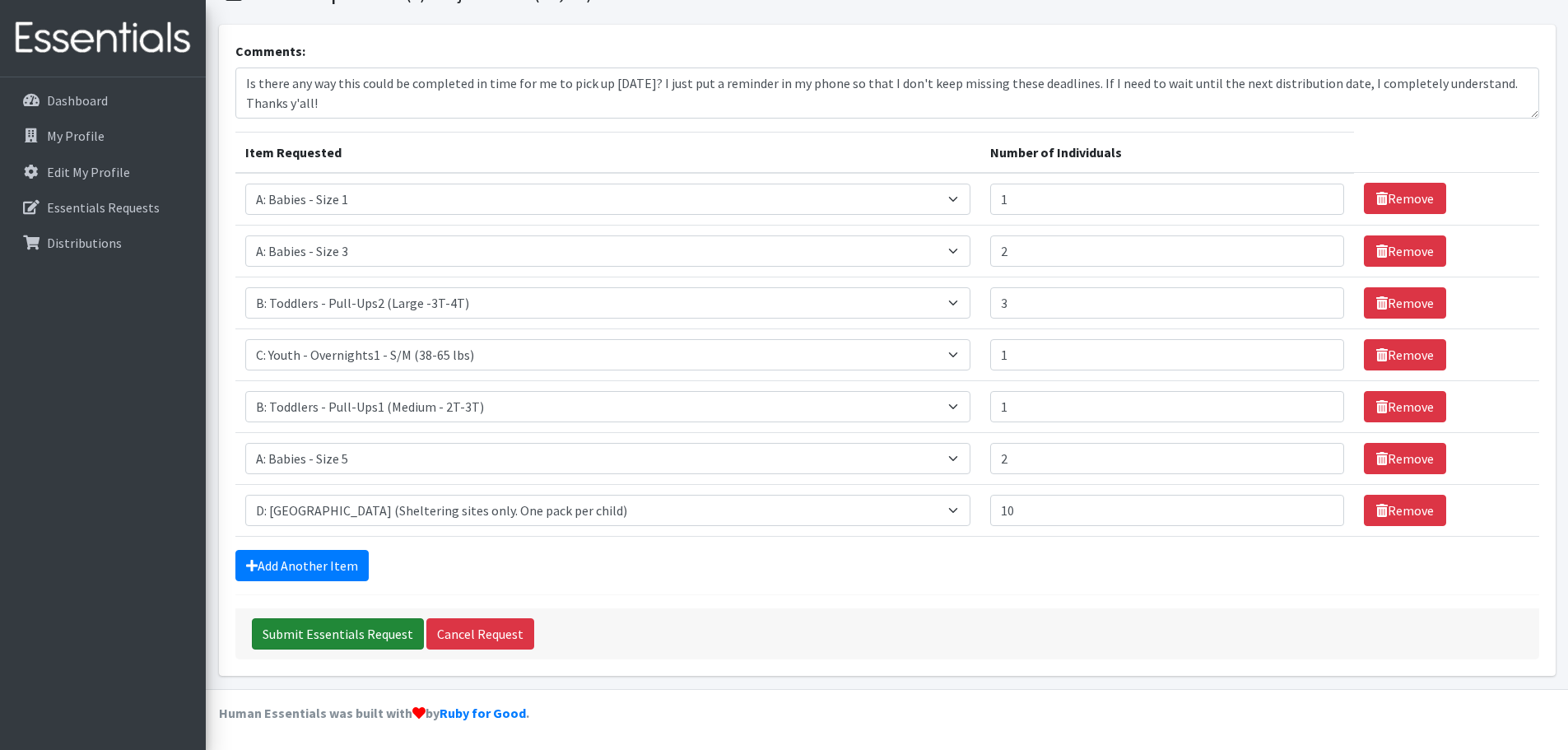
click at [377, 637] on input "Submit Essentials Request" at bounding box center [337, 634] width 172 height 31
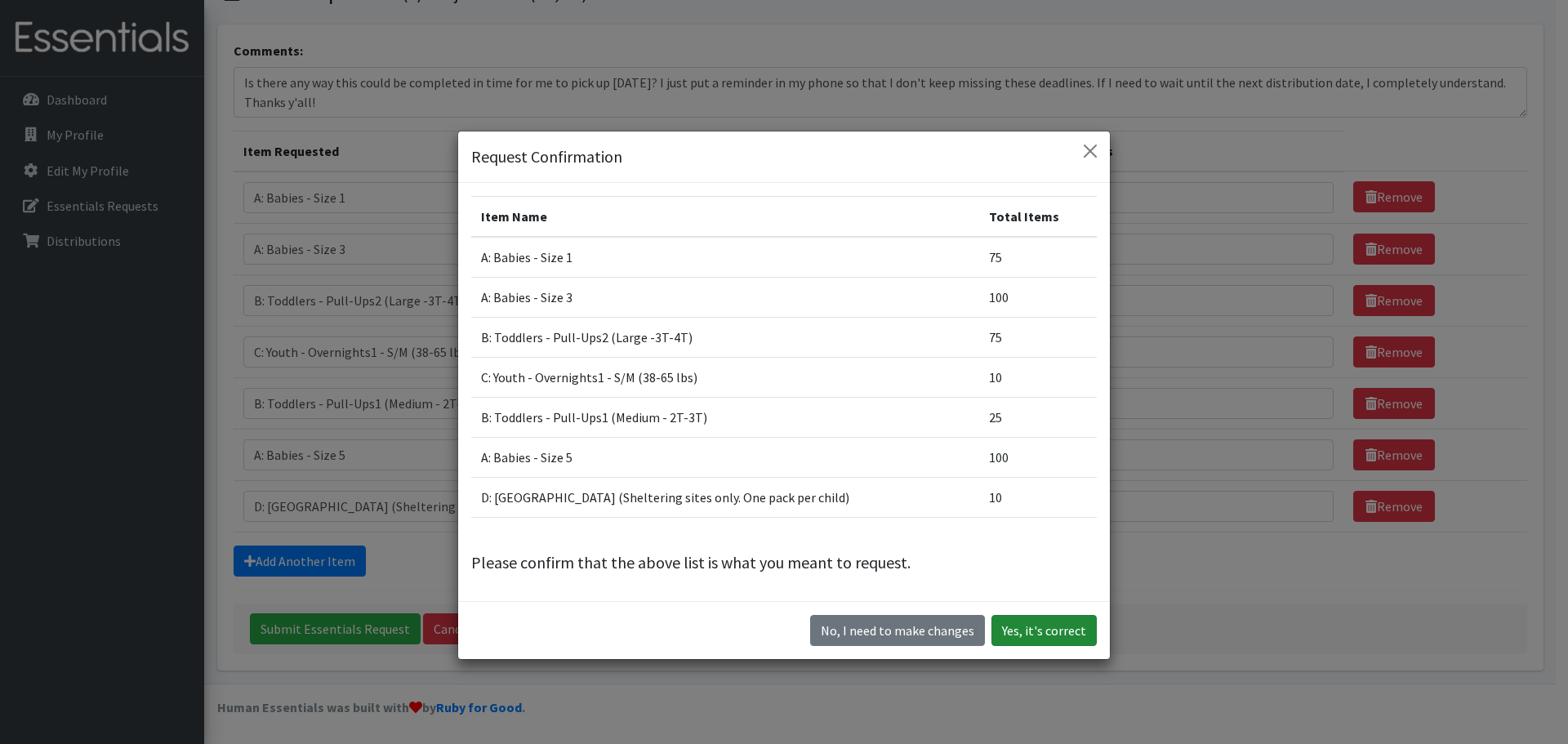
click at [1022, 629] on button "Yes, it's correct" at bounding box center [1044, 630] width 105 height 31
